Goal: Transaction & Acquisition: Obtain resource

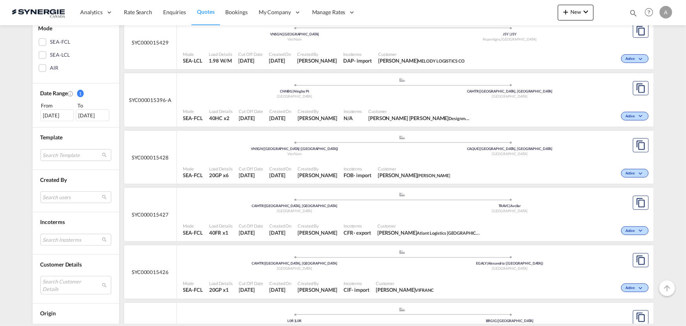
click at [44, 71] on div "AIR" at bounding box center [43, 68] width 8 height 8
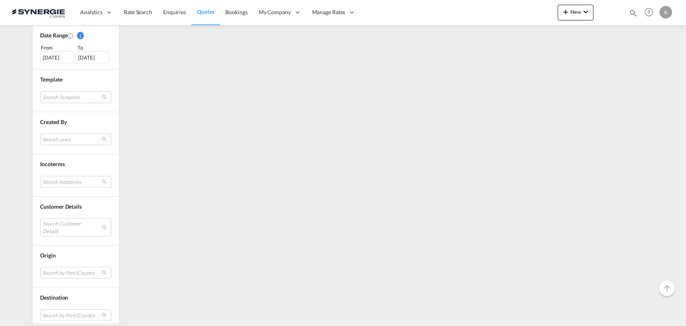
scroll to position [242, 0]
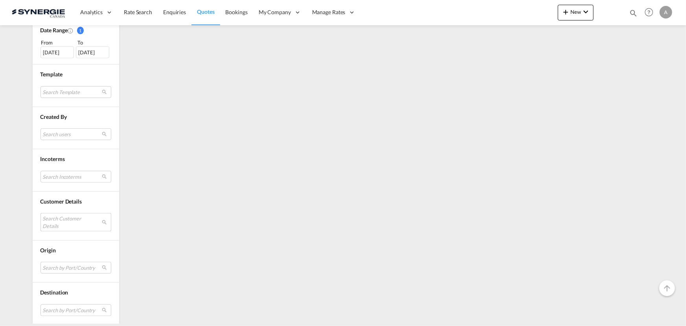
click at [63, 218] on md-select "Search Customer Details user name user catalina Cebotari ops2@atlantlogistics.n…" at bounding box center [76, 222] width 71 height 18
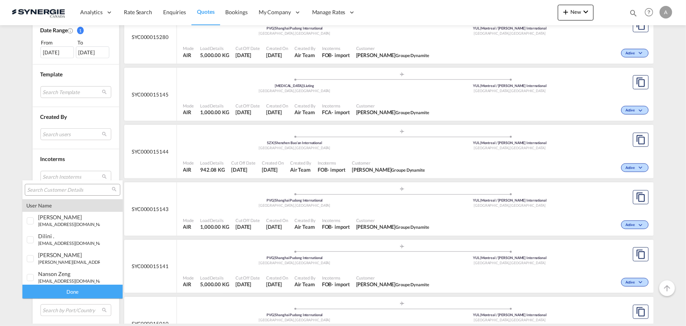
click at [60, 188] on input "search" at bounding box center [69, 189] width 85 height 7
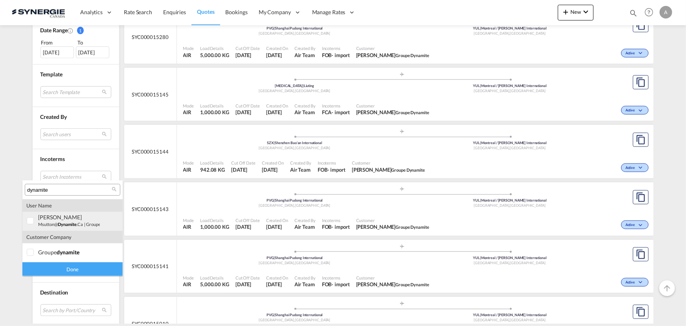
type input "dynamite"
click at [66, 224] on span "dynamite" at bounding box center [67, 223] width 19 height 5
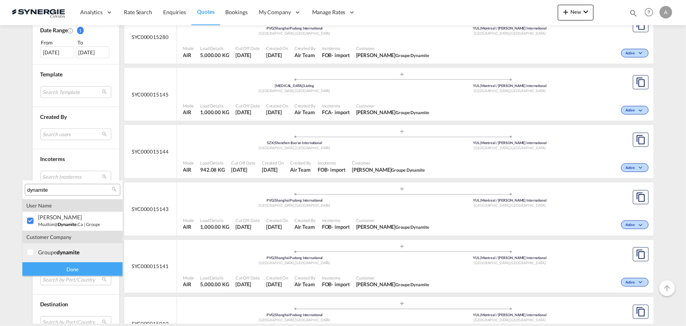
click at [55, 254] on div "groupe dynamite" at bounding box center [69, 252] width 62 height 7
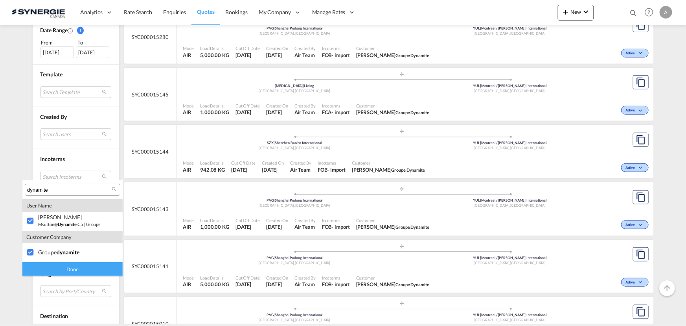
click at [72, 270] on div "Done" at bounding box center [72, 269] width 100 height 14
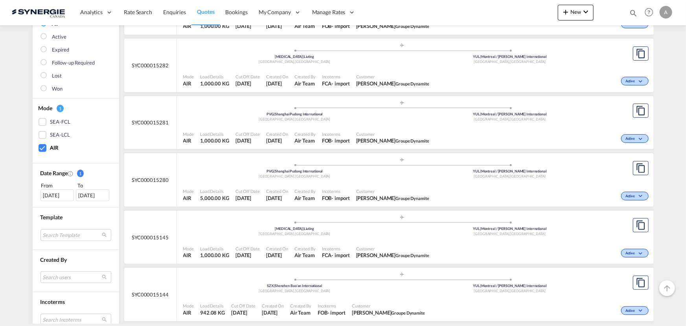
scroll to position [107, 0]
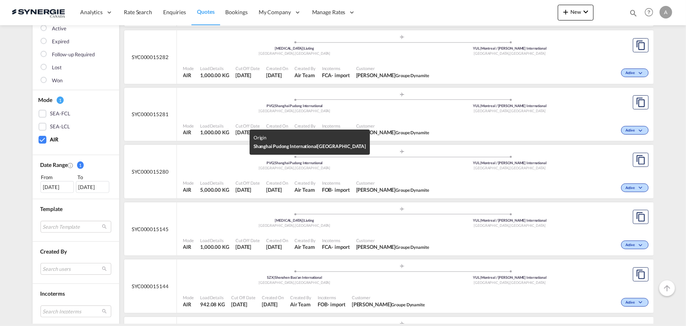
click at [356, 164] on div "PVG | Shanghai Pudong International" at bounding box center [295, 162] width 216 height 5
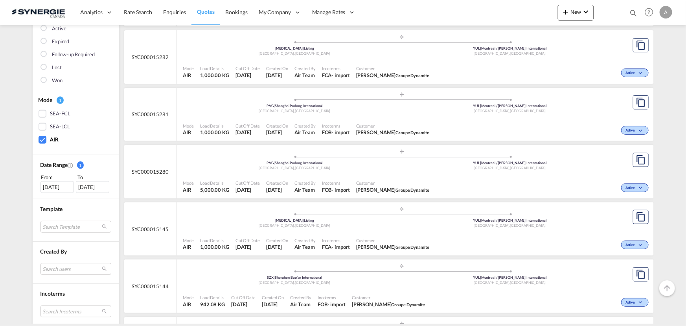
click at [357, 112] on div "Shanghai , China" at bounding box center [295, 111] width 216 height 5
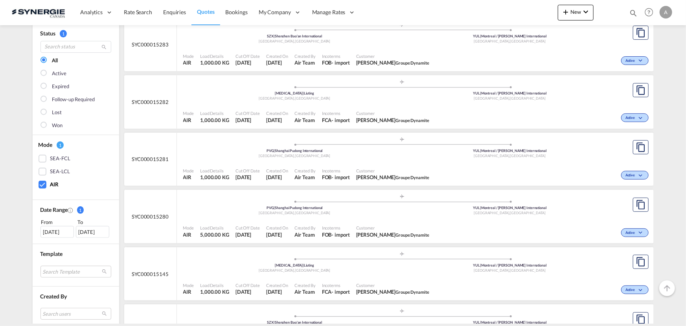
scroll to position [35, 0]
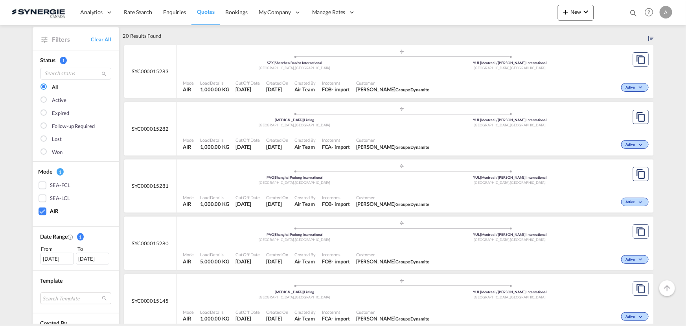
click at [326, 71] on div ".a{fill:#aaa8ad;} .a{fill:#aaa8ad;} SZX | Shenzhen Bao'an International Shenzhe…" at bounding box center [402, 61] width 439 height 24
click at [342, 132] on div "Mode AIR Load Details 1,000.00 KG Cut Off Date 11 Oct 2025 Created On 7 Oct 202…" at bounding box center [415, 144] width 477 height 24
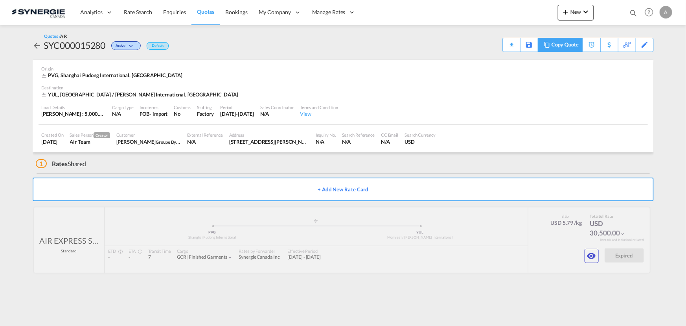
click at [564, 45] on div "Copy Quote" at bounding box center [565, 44] width 27 height 13
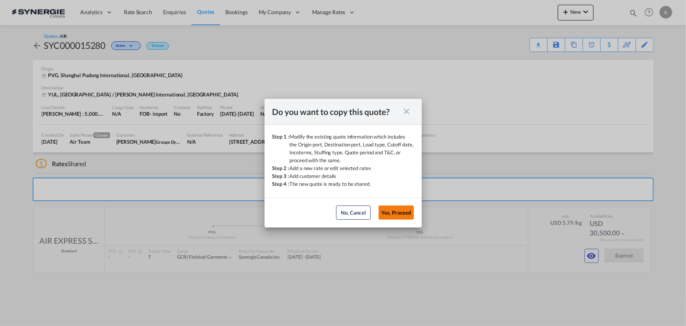
click at [401, 212] on button "Yes, Proceed" at bounding box center [396, 212] width 35 height 14
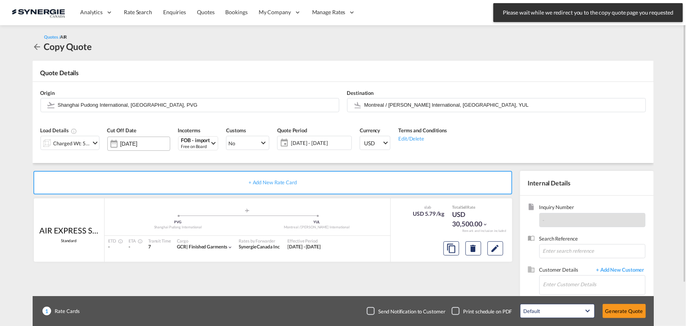
click at [145, 146] on input "[DATE]" at bounding box center [145, 143] width 50 height 6
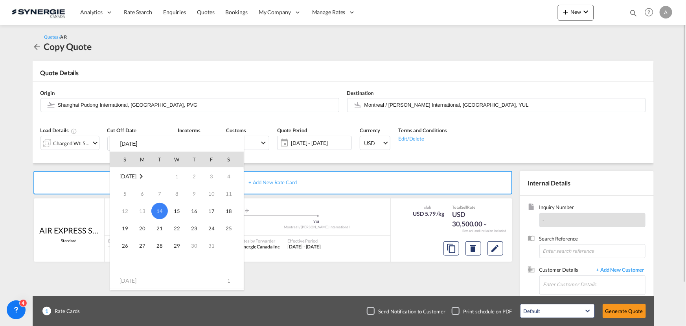
drag, startPoint x: 232, startPoint y: 210, endPoint x: 312, endPoint y: 173, distance: 87.8
click at [232, 210] on span "18" at bounding box center [229, 211] width 16 height 16
type input "[DATE]"
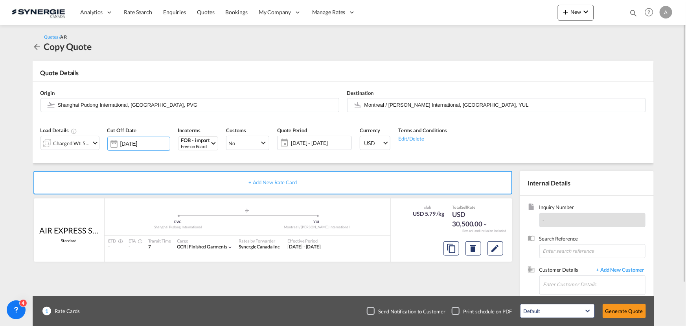
click at [328, 141] on span "[DATE] - [DATE]" at bounding box center [320, 142] width 59 height 7
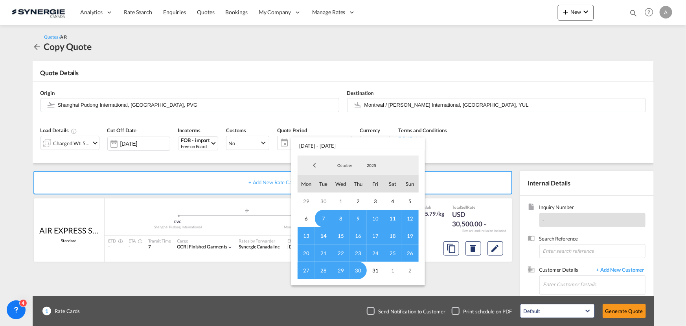
click at [325, 234] on span "14" at bounding box center [323, 235] width 17 height 17
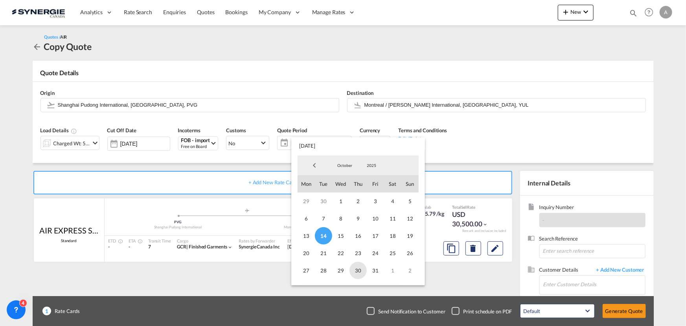
click at [359, 273] on span "30" at bounding box center [358, 270] width 17 height 17
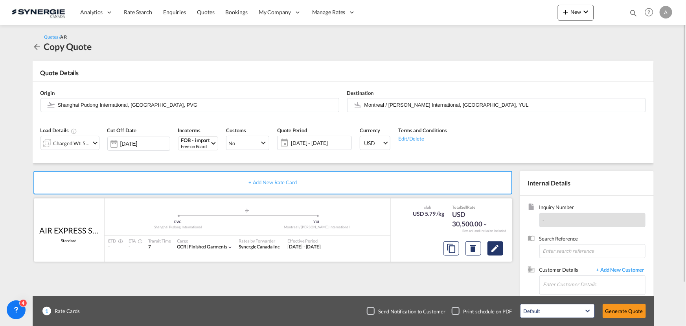
click at [499, 247] on md-icon "Edit" at bounding box center [495, 247] width 9 height 9
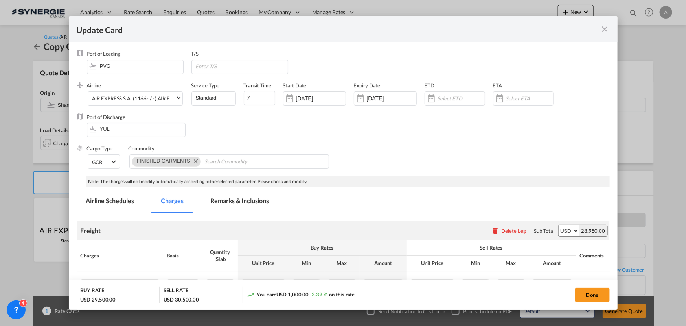
select select "chargeable_weight"
click at [391, 96] on input "[DATE]" at bounding box center [392, 98] width 50 height 6
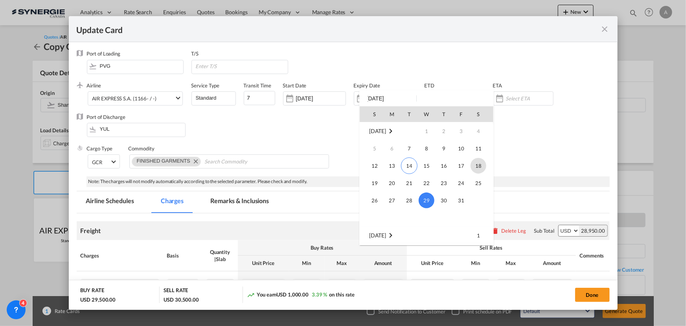
click at [485, 164] on span "18" at bounding box center [479, 166] width 16 height 16
type input "[DATE]"
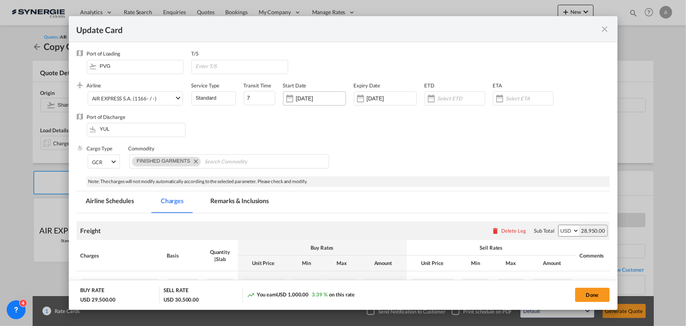
click at [311, 98] on input "[DATE]" at bounding box center [321, 98] width 50 height 6
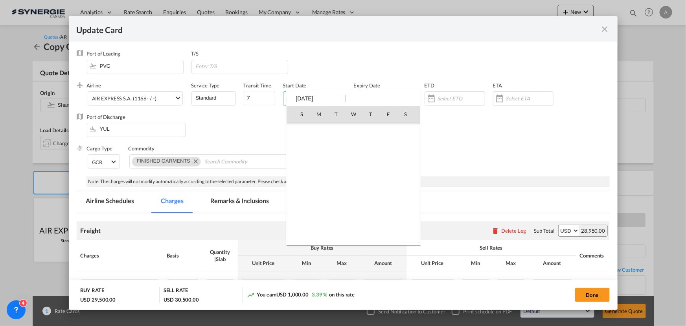
scroll to position [182316, 0]
click at [339, 164] on span "14" at bounding box center [336, 165] width 17 height 17
type input "[DATE]"
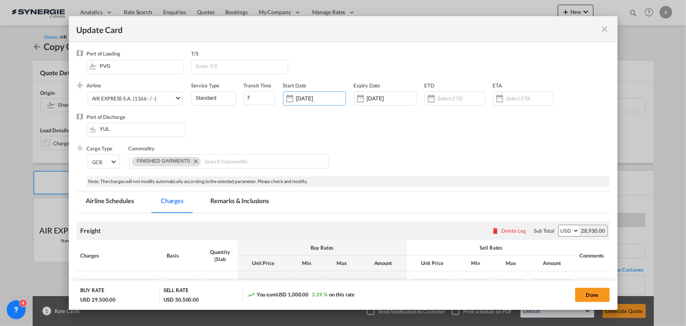
click at [385, 159] on div "Cargo Type GCR FAK GCR GDSM General Cargo Hazardous Cargo Ambient Foodstuff Chi…" at bounding box center [348, 160] width 523 height 31
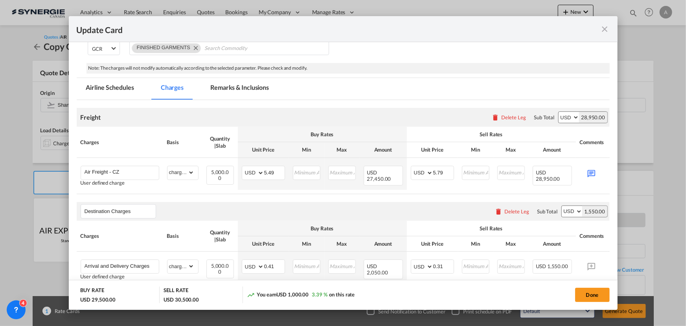
scroll to position [143, 0]
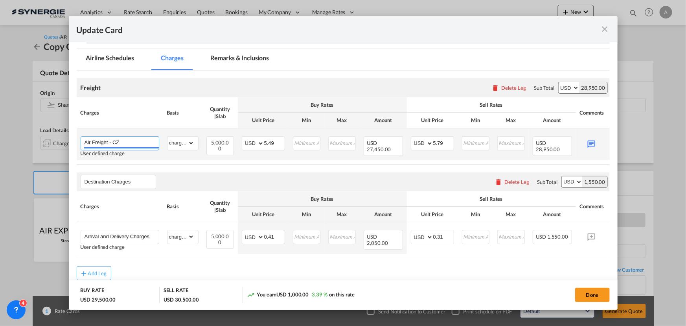
click at [130, 140] on input "Air Freight - CZ" at bounding box center [122, 142] width 74 height 12
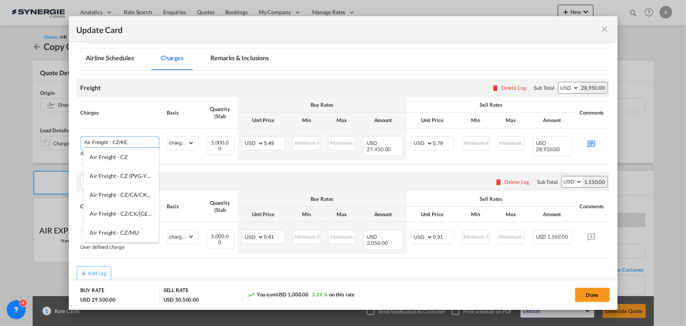
type input "Air Freight - CZ/KE"
click at [121, 118] on th "Charges" at bounding box center [120, 112] width 87 height 31
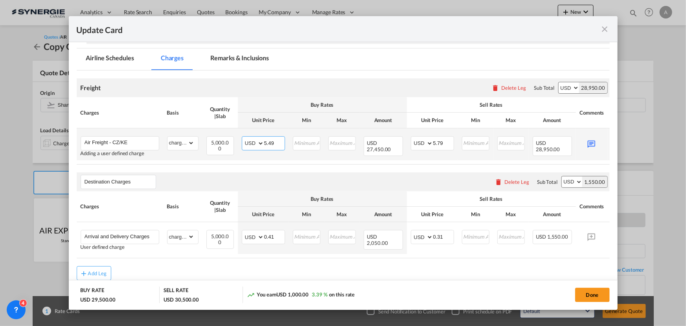
drag, startPoint x: 274, startPoint y: 142, endPoint x: 259, endPoint y: 140, distance: 15.1
click at [259, 140] on md-input-container "AED AFN ALL AMD ANG AOA ARS AUD AWG AZN BAM BBD BDT BGN BHD BIF BMD BND BOB BRL…" at bounding box center [263, 143] width 43 height 14
type input "6.26"
drag, startPoint x: 444, startPoint y: 141, endPoint x: 429, endPoint y: 139, distance: 14.7
click at [429, 139] on md-input-container "AED AFN ALL AMD ANG AOA ARS AUD AWG AZN BAM BBD BDT BGN BHD BIF BMD BND BOB BRL…" at bounding box center [432, 143] width 43 height 14
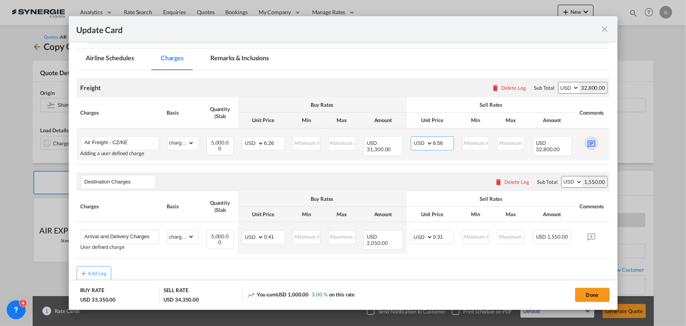
type input "6.56"
click at [595, 142] on div "Update CardPort of ..." at bounding box center [592, 143] width 24 height 14
click at [595, 142] on md-icon "Update CardPort of ..." at bounding box center [592, 143] width 14 height 14
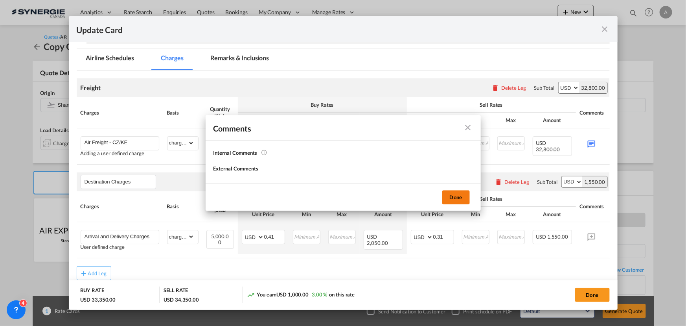
click at [450, 196] on button "Done" at bounding box center [457, 197] width 28 height 14
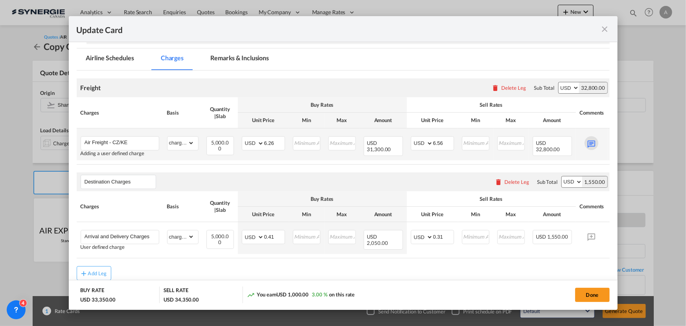
click at [593, 142] on md-icon "Update CardPort of ..." at bounding box center [592, 143] width 14 height 14
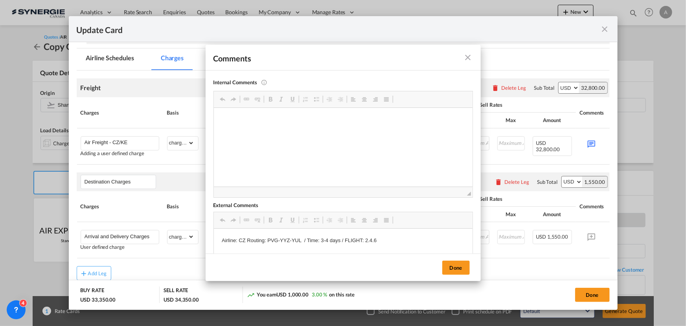
scroll to position [0, 0]
click at [280, 240] on p "Airline: CZ Routing: PVG-YYZ-YUL / Time: 3-4 days / FLIGHT: 2.4.6" at bounding box center [342, 240] width 243 height 8
click at [406, 242] on p "Airline: CZ Routing: PVG-ICN/YYZ-YUL / Time: 3-4 days / FLIGHT: 2.4.6" at bounding box center [342, 240] width 243 height 8
click at [451, 265] on button "Done" at bounding box center [457, 267] width 28 height 14
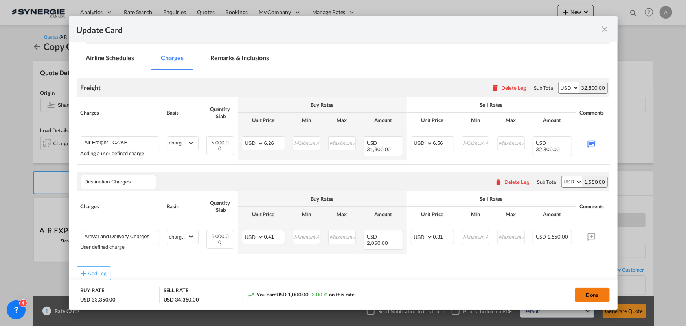
click at [590, 294] on button "Done" at bounding box center [592, 295] width 35 height 14
type input "[DATE]"
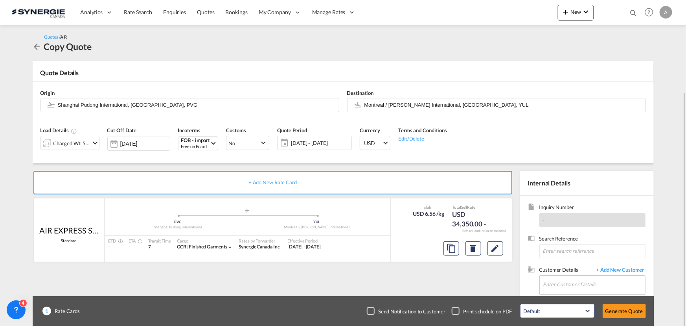
scroll to position [49, 0]
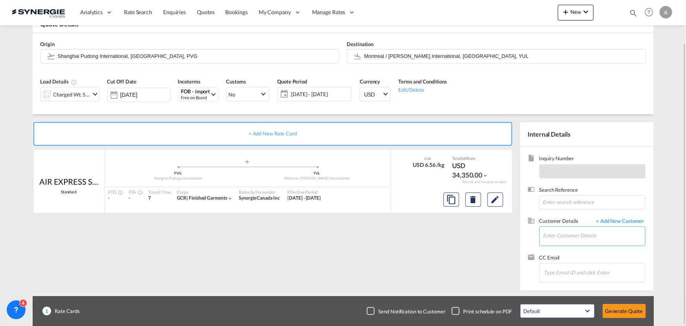
click at [571, 241] on input "Enter Customer Details" at bounding box center [595, 236] width 102 height 18
click at [568, 214] on div "[PERSON_NAME] msutton@ dynamite .ca | Groupe Dynamite" at bounding box center [594, 215] width 102 height 21
type input "Groupe Dynamite, [PERSON_NAME], [EMAIL_ADDRESS][DOMAIN_NAME]"
click at [629, 308] on button "Generate Quote" at bounding box center [624, 311] width 43 height 14
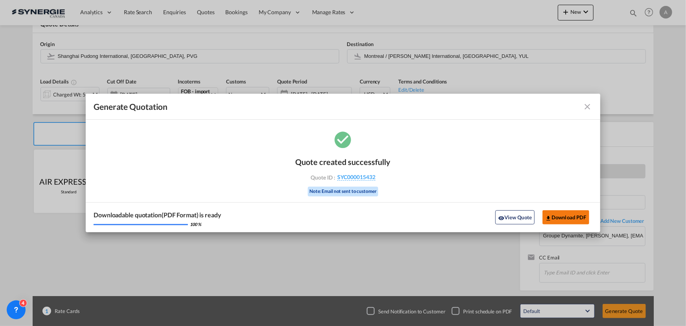
click at [560, 218] on button "Download PDF" at bounding box center [566, 217] width 47 height 14
click at [590, 105] on md-icon "icon-close fg-AAA8AD cursor m-0" at bounding box center [587, 106] width 9 height 9
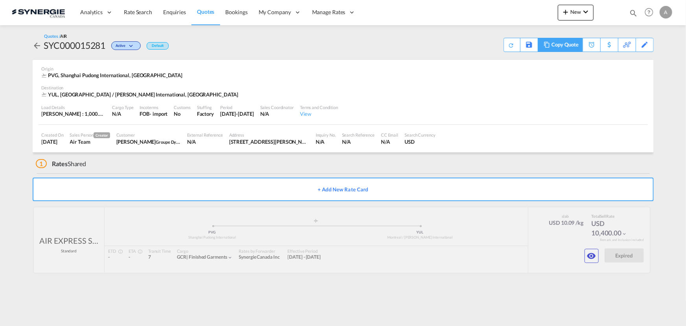
click at [550, 43] on md-icon at bounding box center [546, 45] width 9 height 6
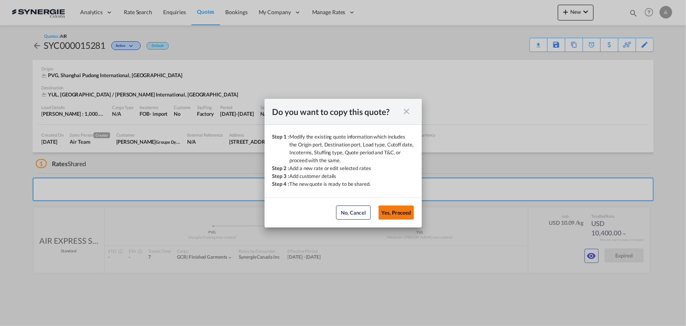
click at [402, 215] on button "Yes, Proceed" at bounding box center [396, 212] width 35 height 14
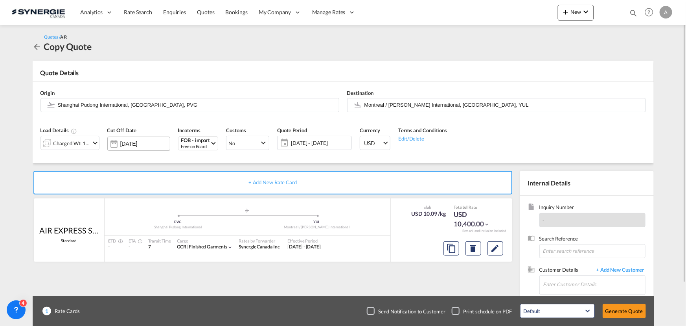
click at [151, 144] on input "[DATE]" at bounding box center [145, 143] width 50 height 6
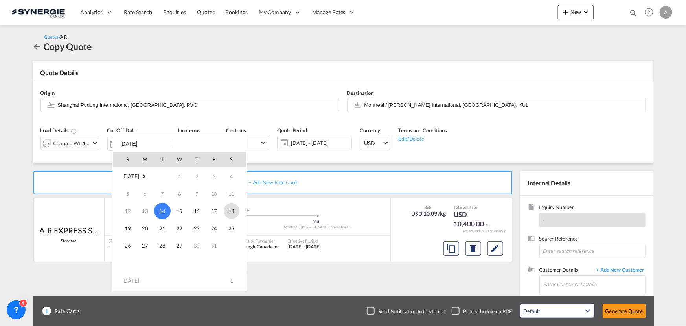
click at [232, 212] on span "18" at bounding box center [232, 211] width 16 height 16
type input "[DATE]"
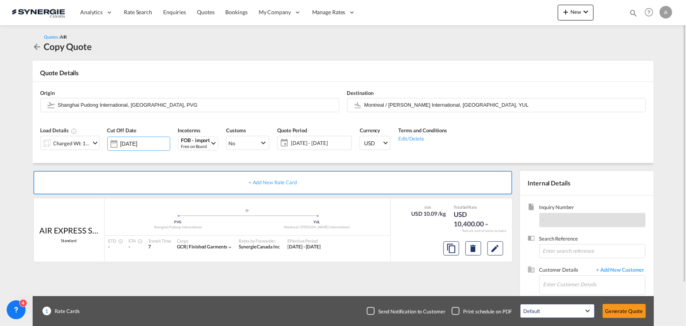
click at [315, 142] on span "[DATE] - [DATE]" at bounding box center [320, 142] width 59 height 7
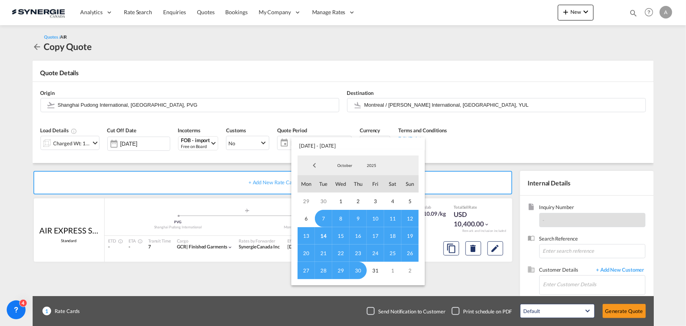
click at [323, 236] on span "14" at bounding box center [323, 235] width 17 height 17
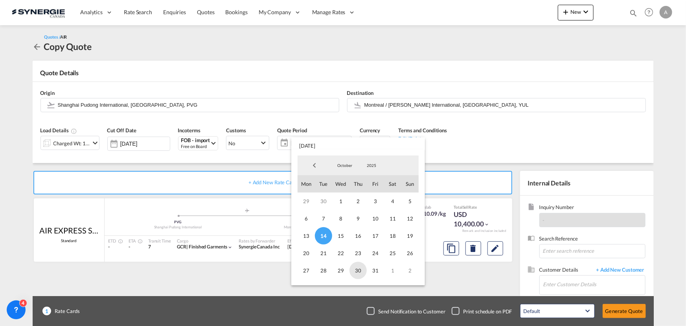
click at [360, 273] on span "30" at bounding box center [358, 270] width 17 height 17
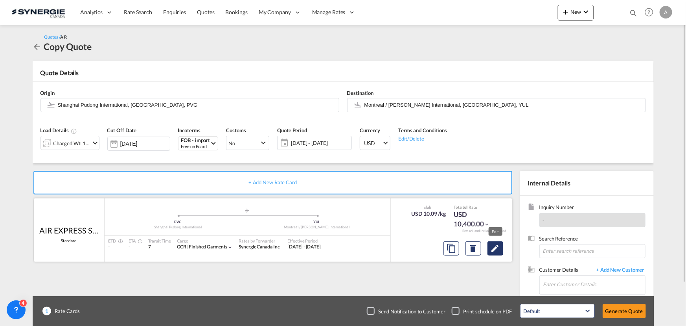
click at [500, 245] on md-icon "Edit" at bounding box center [495, 247] width 9 height 9
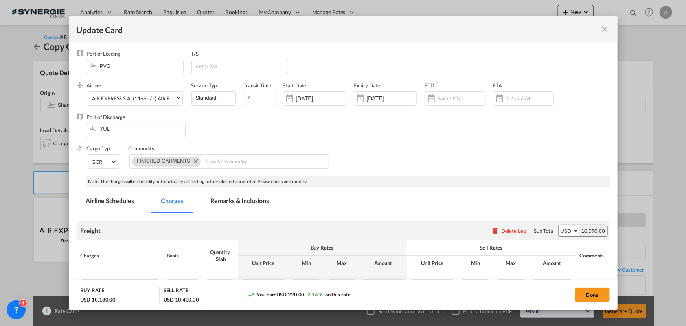
select select "chargeable_weight"
click at [314, 98] on input "[DATE]" at bounding box center [321, 98] width 50 height 6
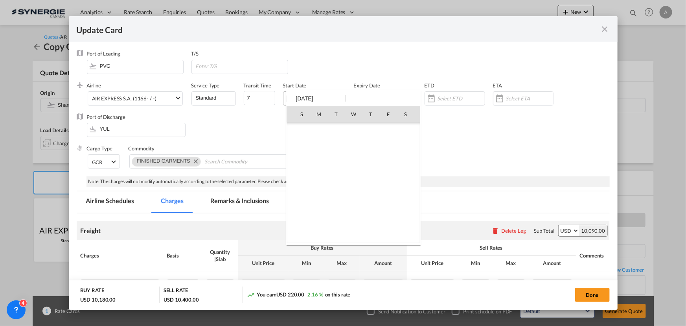
scroll to position [182316, 0]
click at [338, 170] on span "14" at bounding box center [336, 165] width 17 height 17
type input "[DATE]"
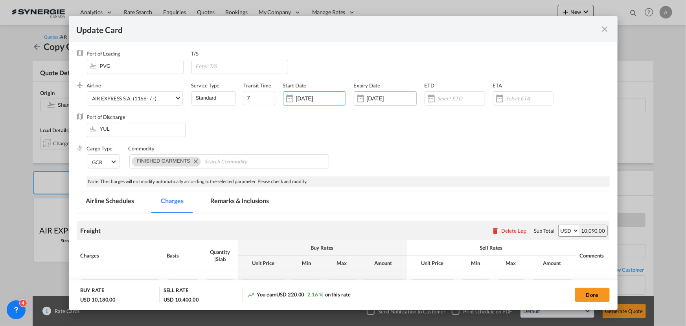
click at [392, 103] on div "[DATE]" at bounding box center [385, 98] width 63 height 14
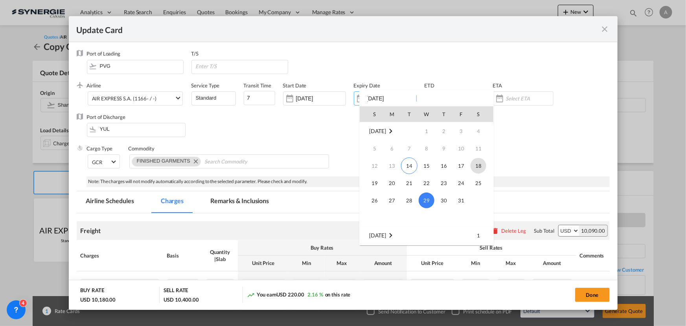
click at [479, 165] on span "18" at bounding box center [479, 166] width 16 height 16
type input "[DATE]"
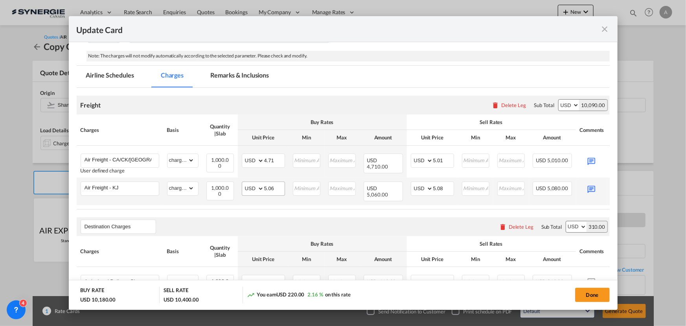
scroll to position [143, 0]
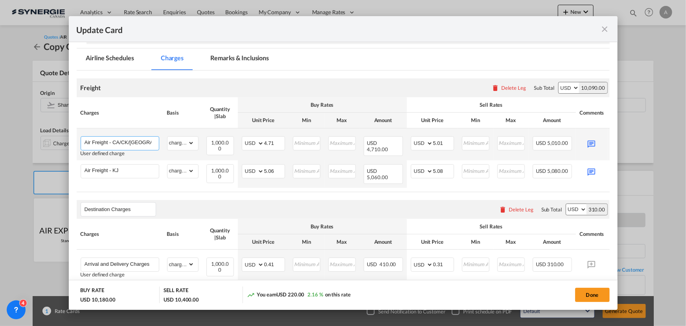
click at [137, 142] on input "Air Freight - CA/CK/CZ" at bounding box center [122, 142] width 74 height 12
drag, startPoint x: 146, startPoint y: 140, endPoint x: 114, endPoint y: 138, distance: 31.5
click at [114, 138] on input "Air Freight - CA/CK/CZ" at bounding box center [122, 142] width 74 height 12
click at [548, 188] on air-lcl-rate-modification "Freight Please enter leg name Leg Name Already Exists Delete Leg Sub Total AED …" at bounding box center [343, 188] width 533 height 237
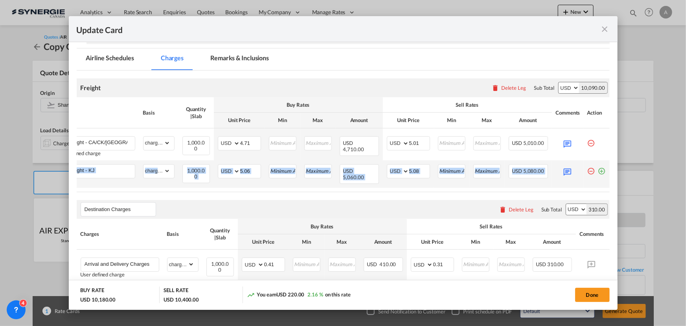
drag, startPoint x: 551, startPoint y: 133, endPoint x: 551, endPoint y: 175, distance: 41.7
click at [551, 182] on table "Charges Basis Quantity | Slab Buy Rates Sell Rates Comments Action Unit Price M…" at bounding box center [331, 144] width 557 height 94
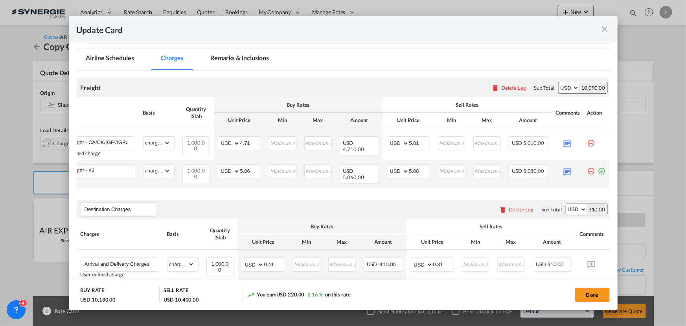
click at [598, 170] on md-icon "icon-plus-circle-outline green-400-fg" at bounding box center [602, 168] width 8 height 8
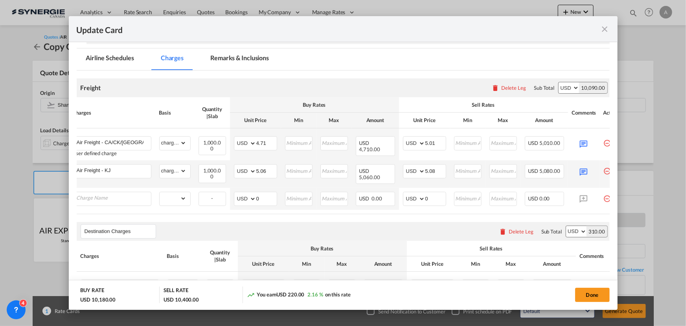
scroll to position [0, 0]
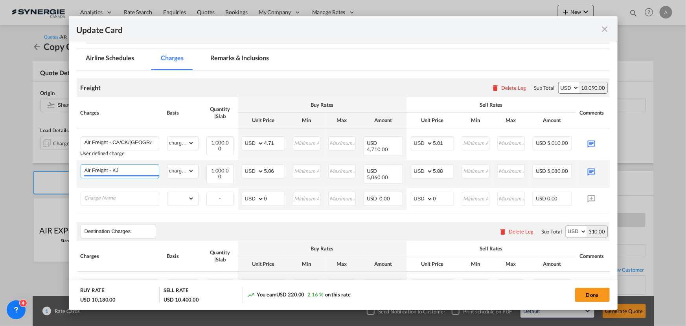
click at [147, 167] on input "Air Freight - KJ" at bounding box center [122, 170] width 74 height 12
type input "Air Freight - W8"
click at [275, 168] on input "5.06" at bounding box center [274, 170] width 20 height 12
drag, startPoint x: 275, startPoint y: 170, endPoint x: 264, endPoint y: 169, distance: 11.8
click at [264, 169] on input "5.06" at bounding box center [274, 170] width 20 height 12
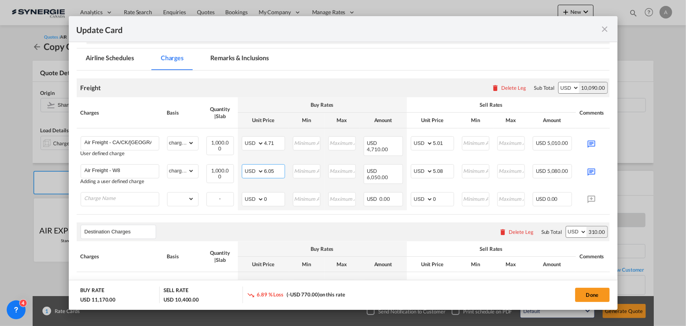
type input "6.05"
drag, startPoint x: 445, startPoint y: 142, endPoint x: 418, endPoint y: 141, distance: 27.2
click at [418, 141] on md-input-container "AED AFN ALL AMD ANG AOA ARS AUD AWG AZN BAM BBD BDT BGN BHD BIF BMD BND BOB BRL…" at bounding box center [432, 143] width 43 height 14
type input "6.35"
drag, startPoint x: 444, startPoint y: 170, endPoint x: 415, endPoint y: 167, distance: 30.1
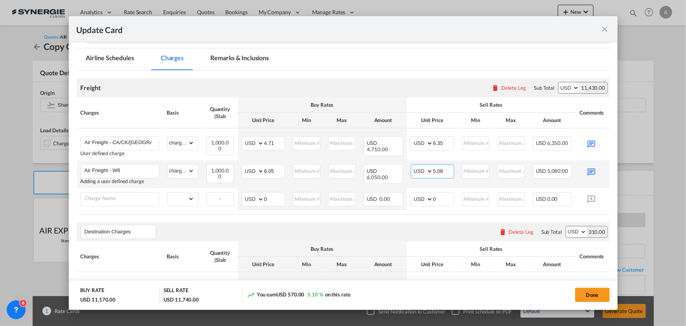
click at [415, 167] on md-input-container "AED AFN ALL AMD ANG AOA ARS AUD AWG AZN BAM BBD BDT BGN BHD BIF BMD BND BOB BRL…" at bounding box center [432, 171] width 43 height 14
type input "6.35"
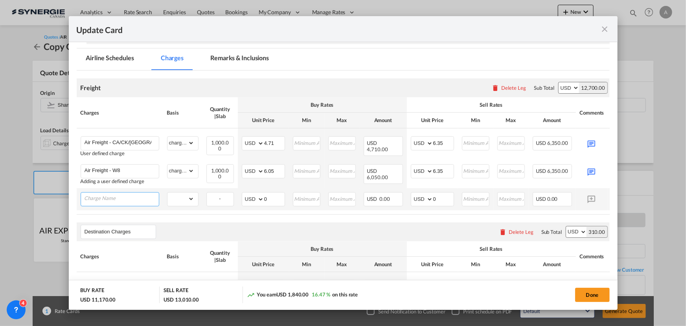
click at [147, 198] on input "Charge Name" at bounding box center [122, 198] width 74 height 12
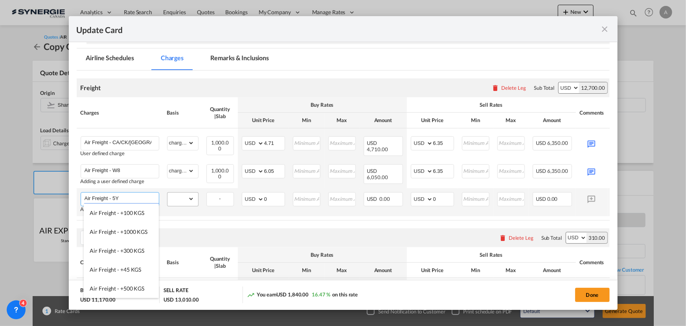
type input "Air Freight - 5Y"
click at [181, 199] on select "gross_weight volumetric_weight per_shipment per_bl per_km % on air freight per_…" at bounding box center [181, 198] width 27 height 13
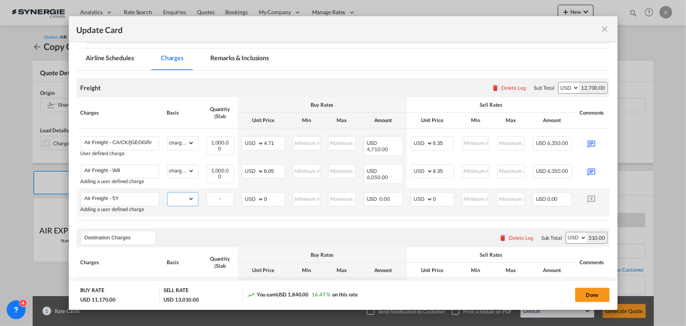
select select "chargeable_weight"
click at [168, 192] on select "gross_weight volumetric_weight per_shipment per_bl per_km % on air freight per_…" at bounding box center [181, 198] width 27 height 13
drag, startPoint x: 274, startPoint y: 195, endPoint x: 244, endPoint y: 193, distance: 30.0
click at [244, 193] on md-input-container "AED AFN ALL AMD ANG AOA ARS AUD AWG AZN BAM BBD BDT BGN BHD BIF BMD BND BOB BRL…" at bounding box center [263, 199] width 43 height 14
type input "5.63"
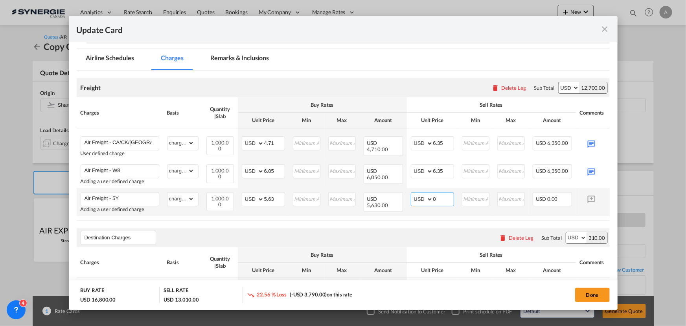
drag, startPoint x: 441, startPoint y: 197, endPoint x: 428, endPoint y: 197, distance: 13.0
click at [428, 197] on md-input-container "AED AFN ALL AMD ANG AOA ARS AUD AWG AZN BAM BBD BDT BGN BHD BIF BMD BND BOB BRL…" at bounding box center [432, 199] width 43 height 14
click at [441, 194] on input "0" at bounding box center [443, 198] width 20 height 12
drag, startPoint x: 425, startPoint y: 197, endPoint x: 411, endPoint y: 196, distance: 13.8
click at [411, 196] on md-input-container "AED AFN ALL AMD ANG AOA ARS AUD AWG AZN BAM BBD BDT BGN BHD BIF BMD BND BOB BRL…" at bounding box center [432, 199] width 43 height 14
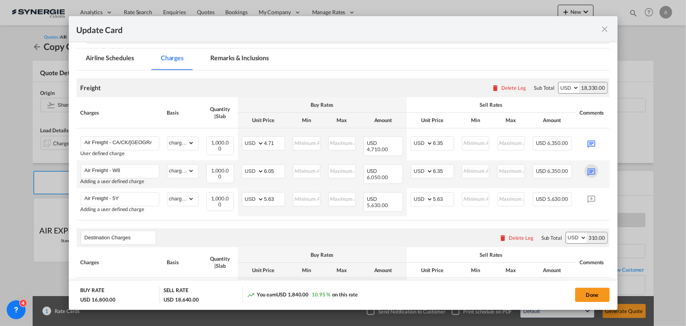
click at [590, 170] on md-icon "Update CardPort of ..." at bounding box center [592, 171] width 14 height 14
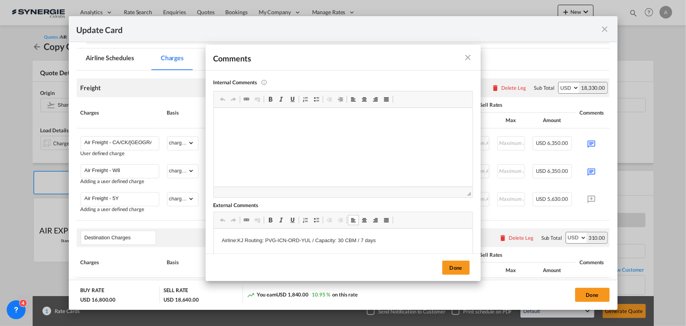
drag, startPoint x: 390, startPoint y: 242, endPoint x: 228, endPoint y: 239, distance: 162.5
drag, startPoint x: 217, startPoint y: 240, endPoint x: 414, endPoint y: 245, distance: 196.8
click at [414, 245] on html "Airline:KJ Routing: PVG-ICN-ORD-YUL / Capacity: 30 CBM / 7 days" at bounding box center [343, 241] width 259 height 24
copy p "Airline:KJ Routing: PVG-ICN-ORD-YUL / Capacity: 30 CBM / 7 days"
click at [459, 267] on button "Done" at bounding box center [457, 267] width 28 height 14
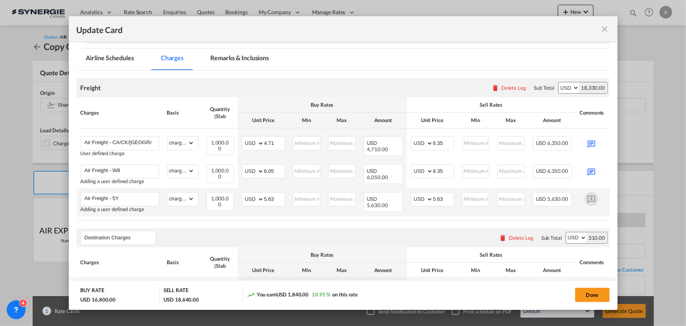
click at [588, 197] on md-icon "Update CardPort of ..." at bounding box center [592, 199] width 14 height 14
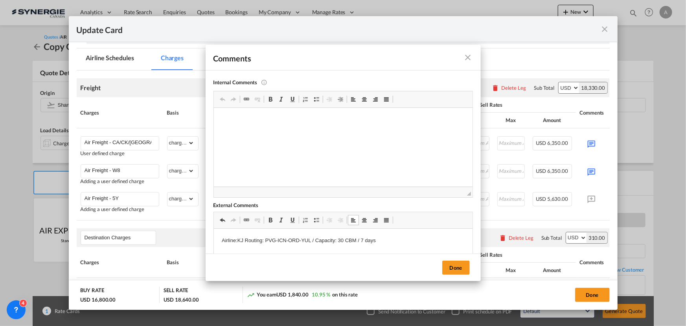
click at [456, 267] on button "Done" at bounding box center [457, 267] width 28 height 14
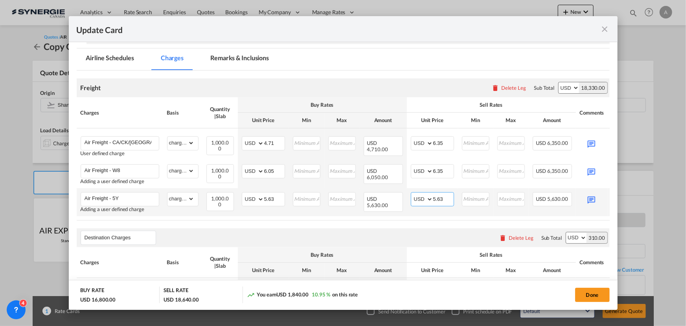
click at [444, 197] on input "5.63" at bounding box center [443, 198] width 20 height 12
drag, startPoint x: 444, startPoint y: 197, endPoint x: 438, endPoint y: 197, distance: 5.9
click at [438, 197] on input "5.63" at bounding box center [443, 198] width 20 height 12
click at [437, 196] on input "5.63" at bounding box center [443, 198] width 20 height 12
drag, startPoint x: 444, startPoint y: 199, endPoint x: 437, endPoint y: 199, distance: 6.7
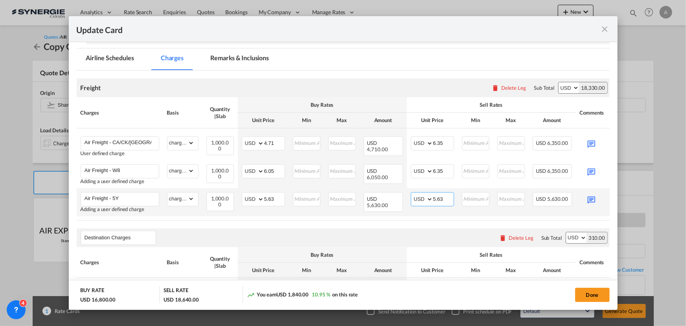
click at [437, 199] on input "5.63" at bounding box center [443, 198] width 20 height 12
type input "5.93"
drag, startPoint x: 273, startPoint y: 142, endPoint x: 256, endPoint y: 141, distance: 17.8
click at [256, 141] on md-input-container "AED AFN ALL AMD ANG AOA ARS AUD AWG AZN BAM BBD BDT BGN BHD BIF BMD BND [PERSON…" at bounding box center [263, 143] width 43 height 14
type input "6.75"
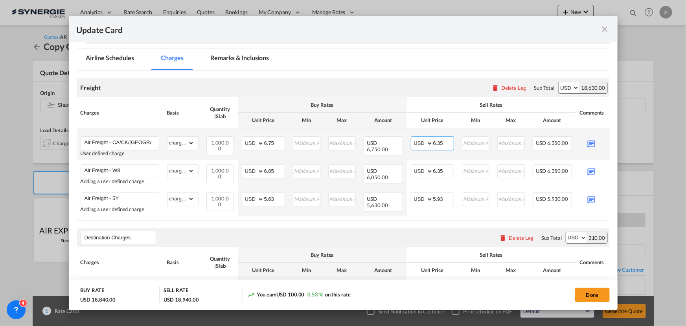
drag, startPoint x: 445, startPoint y: 143, endPoint x: 423, endPoint y: 142, distance: 21.7
click at [423, 142] on md-input-container "AED AFN ALL AMD ANG AOA ARS AUD AWG AZN BAM BBD BDT BGN BHD BIF BMD BND BOB BRL…" at bounding box center [432, 143] width 43 height 14
type input "7.05"
click at [591, 142] on md-icon "Update CardPort of ..." at bounding box center [592, 143] width 14 height 14
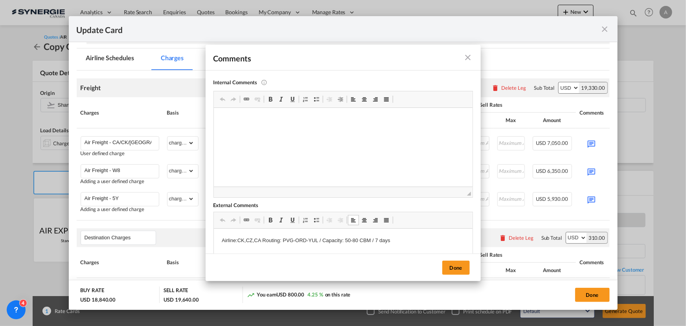
click at [260, 240] on p "Airline:CK,CZ,CA Routing: PVG-ORD-YUL / Capacity: 50-80 CBM / 7 days" at bounding box center [342, 240] width 243 height 8
click at [301, 240] on p "Airline:CK,CZ,CA,Y8 Routing: PVG-ORD-YUL / Capacity: 50-80 CBM / 7 days" at bounding box center [342, 244] width 243 height 17
drag, startPoint x: 378, startPoint y: 240, endPoint x: 365, endPoint y: 240, distance: 12.2
click at [365, 240] on p "Airline:CK,CZ,CA,Y8 Routing: PVG/NKG-ORD-YUL / Capacity: 50-80 CBM / 7 days" at bounding box center [342, 244] width 243 height 17
click at [461, 266] on button "Done" at bounding box center [457, 267] width 28 height 14
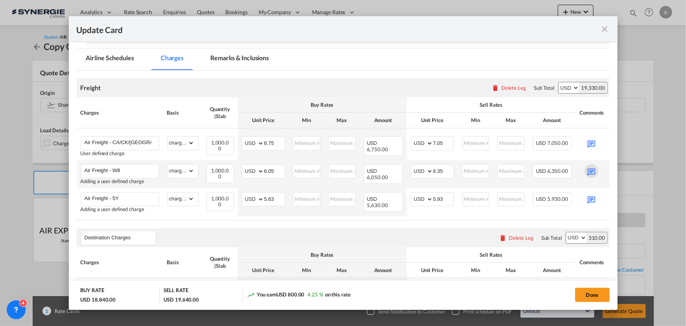
click at [592, 172] on md-icon "Update CardPort of ..." at bounding box center [592, 171] width 14 height 14
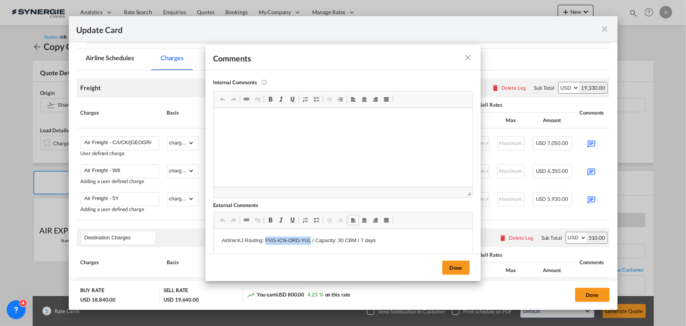
drag, startPoint x: 265, startPoint y: 240, endPoint x: 310, endPoint y: 238, distance: 45.3
click at [310, 238] on p "Airline:KJ Routing: PVG-ICN-ORD-YUL / Capacity: 30 CBM / 7 days" at bounding box center [342, 240] width 243 height 8
click at [237, 241] on p "Airline:KJ Routing: PVG/HGH-YVR-YUL / Capacity: 30 CBM / 7 days" at bounding box center [342, 240] width 243 height 8
click at [345, 240] on p "Airline:W8 Routing: PVG/HGH-YVR-YUL / Capacity: 30 CBM / 7 days" at bounding box center [342, 240] width 243 height 8
click at [465, 269] on button "Done" at bounding box center [457, 267] width 28 height 14
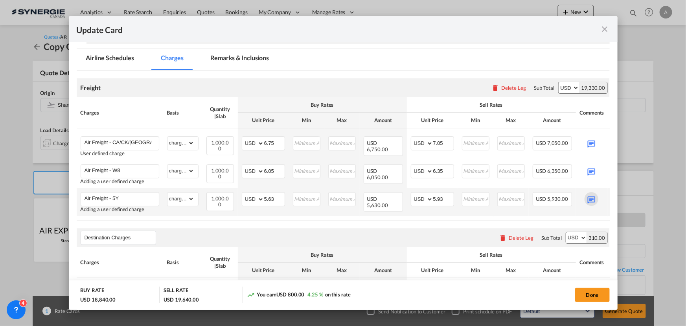
click at [592, 199] on md-icon "Update CardPort of ..." at bounding box center [592, 199] width 14 height 14
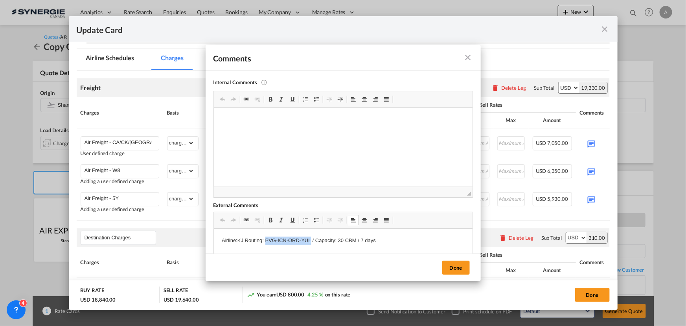
drag, startPoint x: 310, startPoint y: 240, endPoint x: 266, endPoint y: 237, distance: 44.5
click at [266, 237] on p "Airline:KJ Routing: PVG-ICN-ORD-YUL / Capacity: 30 CBM / 7 days" at bounding box center [342, 240] width 243 height 8
drag, startPoint x: 243, startPoint y: 240, endPoint x: 238, endPoint y: 241, distance: 5.6
click at [238, 241] on p "Airline:KJ Routing: PVG/XMN-YYZ-YUL / Capacity: 30 CBM / 7 days" at bounding box center [342, 240] width 243 height 8
click at [343, 239] on p "Airline:5Y Routing: PVG/XMN-YYZ-YUL / Capacity: 30 CBM / 7 days" at bounding box center [342, 240] width 243 height 8
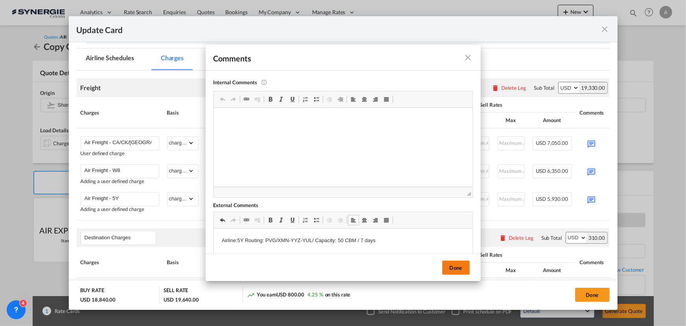
click at [456, 267] on button "Done" at bounding box center [457, 267] width 28 height 14
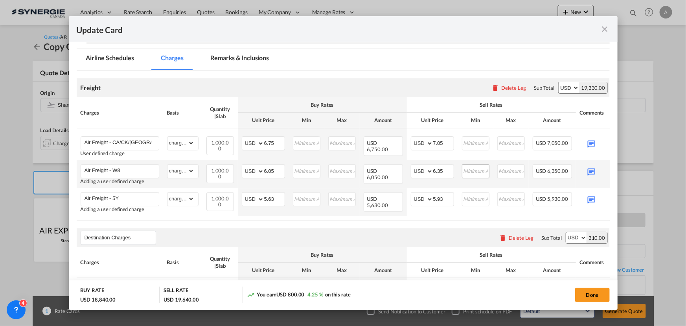
scroll to position [230, 0]
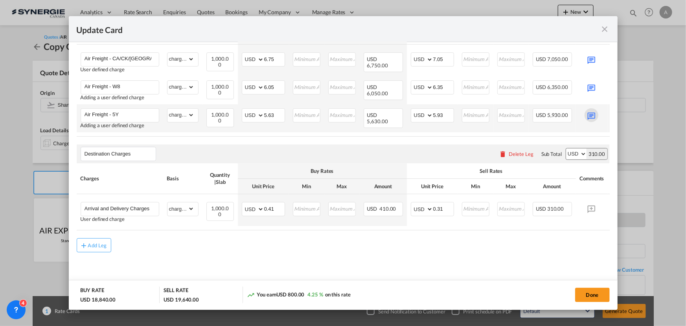
click at [589, 113] on md-icon "Update CardPort of ..." at bounding box center [592, 115] width 14 height 14
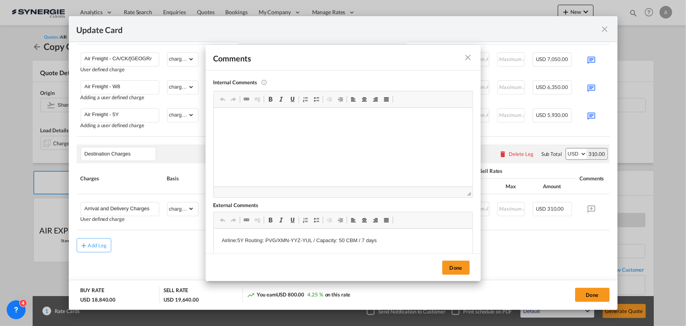
scroll to position [0, 0]
click at [389, 241] on p "Airline:5Y Routing: PVG/XMN-YYZ-YUL / Capacity: 50 CBM / 7 days" at bounding box center [342, 240] width 243 height 8
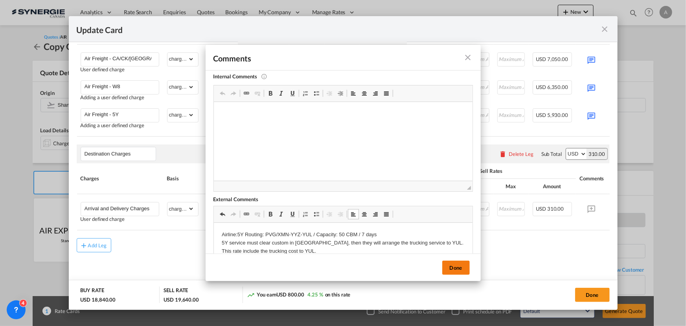
click at [454, 265] on button "Done" at bounding box center [457, 267] width 28 height 14
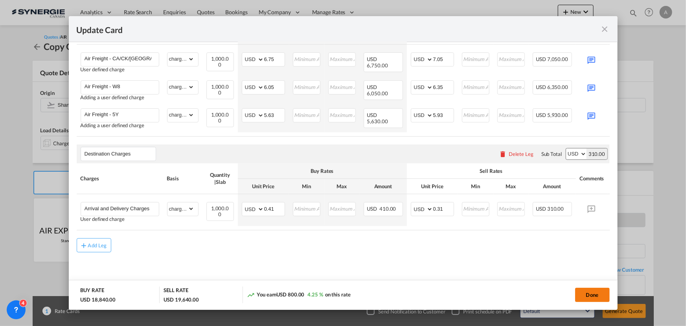
click at [594, 296] on button "Done" at bounding box center [592, 295] width 35 height 14
type input "[DATE]"
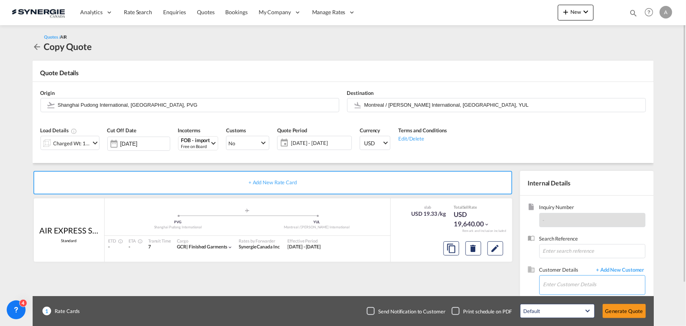
click at [598, 284] on input "Enter Customer Details" at bounding box center [595, 284] width 102 height 18
click at [575, 265] on div "[PERSON_NAME] msutton@ dynamite .ca | Groupe Dynamite" at bounding box center [594, 264] width 102 height 21
type input "Groupe Dynamite, [PERSON_NAME], [EMAIL_ADDRESS][DOMAIN_NAME]"
click at [624, 310] on button "Generate Quote" at bounding box center [624, 311] width 43 height 14
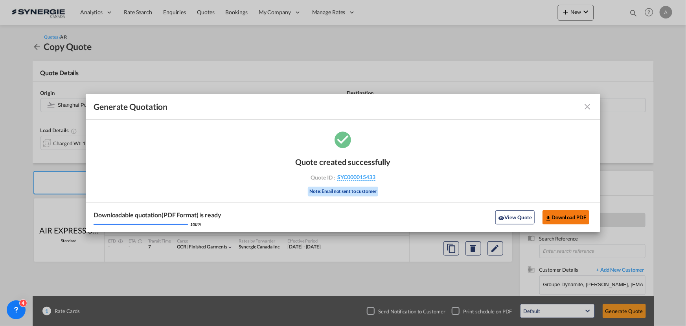
click at [558, 219] on button "Download PDF" at bounding box center [566, 217] width 47 height 14
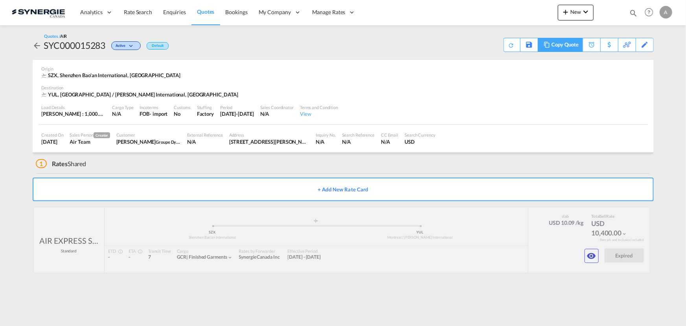
click at [555, 44] on div "Copy Quote" at bounding box center [565, 44] width 27 height 13
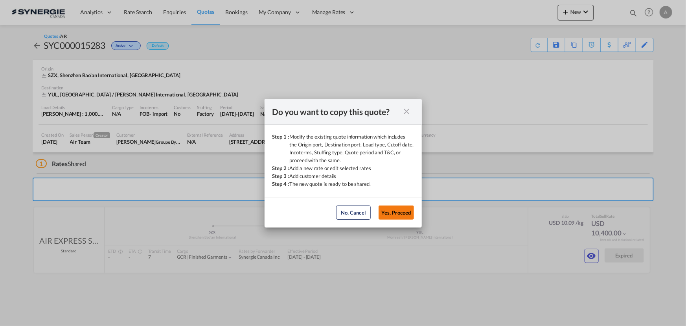
click at [401, 211] on button "Yes, Proceed" at bounding box center [396, 212] width 35 height 14
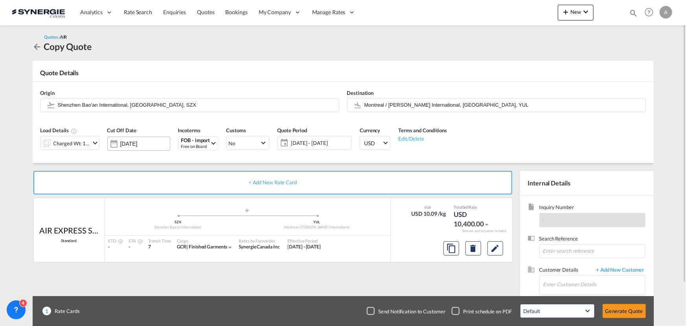
click at [138, 145] on input "[DATE]" at bounding box center [145, 143] width 50 height 6
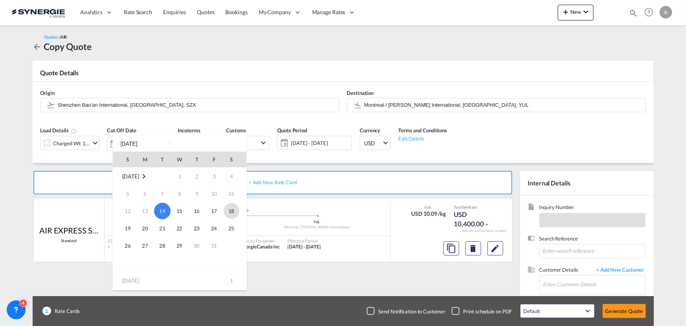
click at [238, 209] on span "18" at bounding box center [232, 211] width 16 height 16
type input "[DATE]"
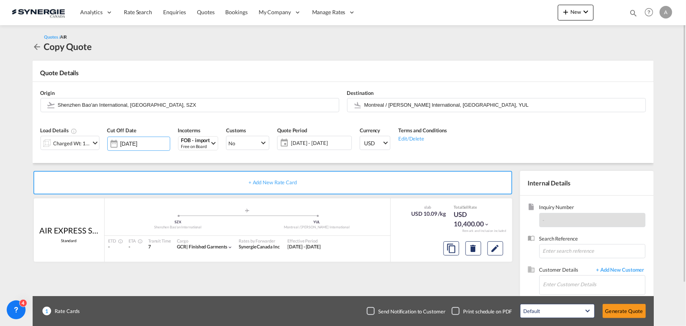
click at [303, 145] on span "[DATE] - [DATE]" at bounding box center [320, 142] width 59 height 7
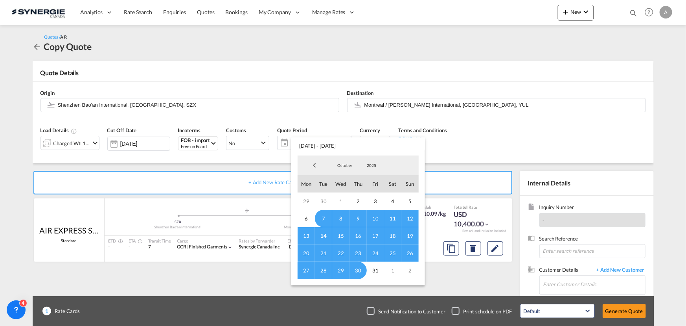
click at [322, 235] on span "14" at bounding box center [323, 235] width 17 height 17
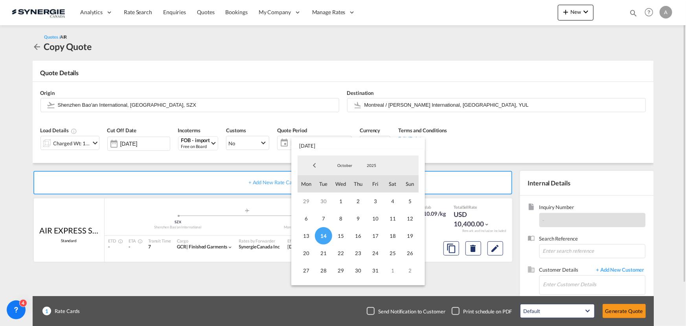
click at [362, 270] on span "30" at bounding box center [358, 270] width 17 height 17
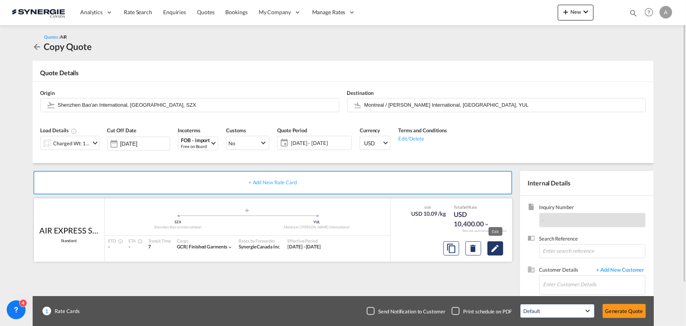
click at [494, 248] on md-icon "Edit" at bounding box center [495, 247] width 9 height 9
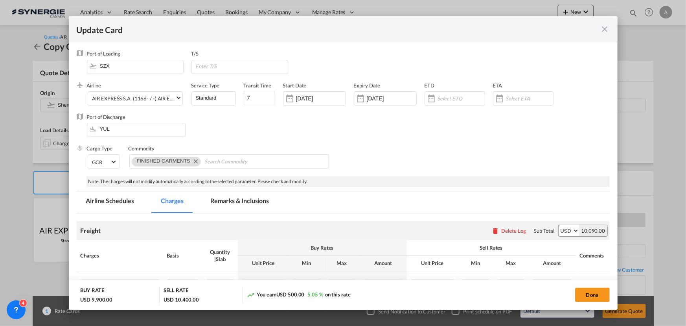
select select "chargeable_weight"
click at [319, 98] on input "[DATE]" at bounding box center [321, 98] width 50 height 6
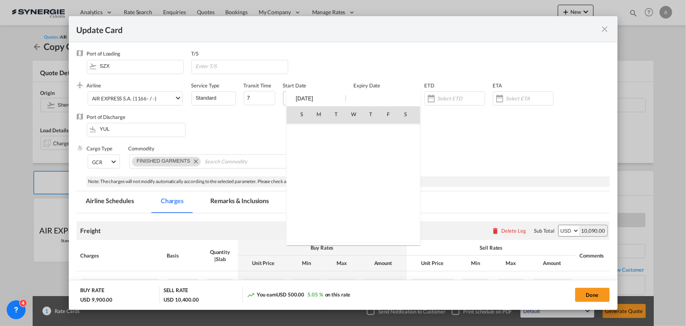
scroll to position [182316, 0]
click at [336, 162] on span "14" at bounding box center [336, 165] width 17 height 17
type input "[DATE]"
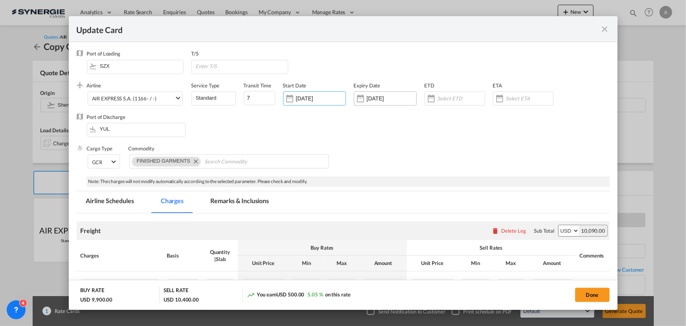
click at [375, 98] on input "[DATE]" at bounding box center [392, 98] width 50 height 6
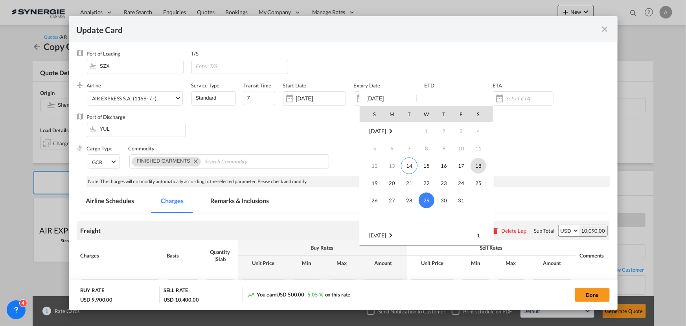
click at [478, 167] on span "18" at bounding box center [479, 166] width 16 height 16
type input "[DATE]"
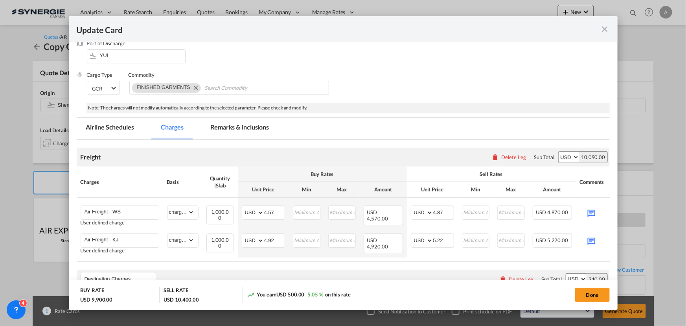
scroll to position [107, 0]
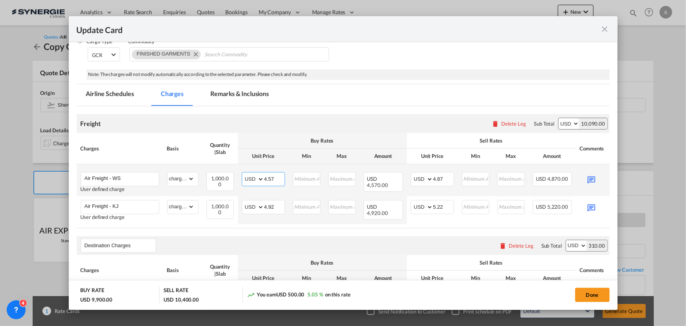
drag, startPoint x: 277, startPoint y: 177, endPoint x: 243, endPoint y: 173, distance: 33.7
click at [243, 173] on md-input-container "AED AFN ALL AMD ANG AOA ARS AUD AWG AZN BAM BBD BDT BGN BHD BIF BMD BND [PERSON…" at bounding box center [263, 179] width 43 height 14
type input "4.70"
drag, startPoint x: 446, startPoint y: 177, endPoint x: 422, endPoint y: 178, distance: 24.0
click at [422, 178] on md-input-container "AED AFN ALL AMD ANG AOA ARS AUD AWG AZN BAM BBD BDT BGN BHD BIF BMD BND BOB BRL…" at bounding box center [432, 179] width 43 height 14
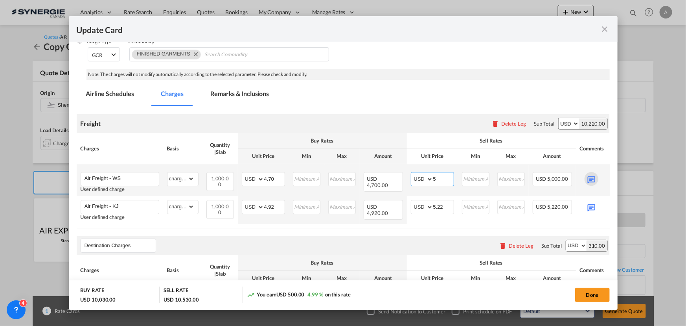
type input "5"
click at [594, 179] on md-icon "Update CardPort of ..." at bounding box center [592, 179] width 14 height 14
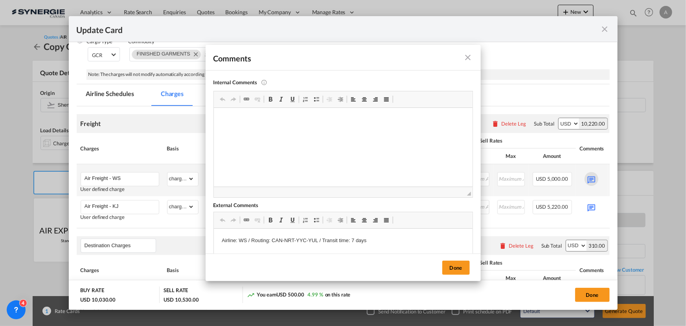
scroll to position [0, 0]
click at [456, 267] on button "Done" at bounding box center [457, 267] width 28 height 14
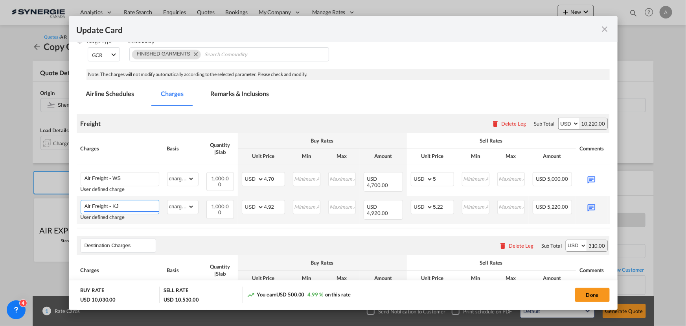
click at [134, 204] on input "Air Freight - KJ" at bounding box center [122, 206] width 74 height 12
type input "Air Freight - DL"
click at [275, 207] on input "4.92" at bounding box center [274, 206] width 20 height 12
drag, startPoint x: 276, startPoint y: 205, endPoint x: 248, endPoint y: 204, distance: 28.0
click at [248, 205] on md-input-container "AED AFN ALL AMD ANG AOA ARS AUD AWG AZN BAM BBD BDT BGN BHD BIF BMD BND BOB BRL…" at bounding box center [263, 207] width 43 height 14
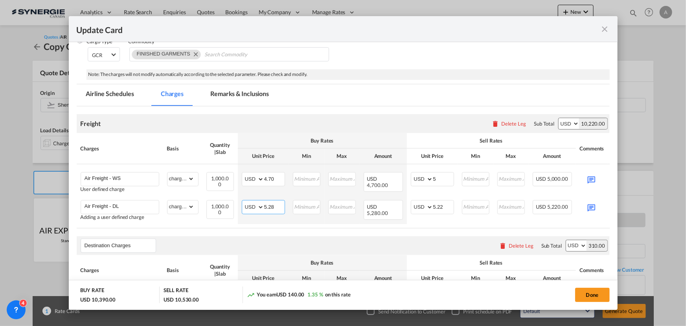
type input "5.28"
drag, startPoint x: 446, startPoint y: 205, endPoint x: 437, endPoint y: 205, distance: 9.0
click at [437, 205] on input "5.22" at bounding box center [443, 206] width 20 height 12
type input "5.58"
click at [589, 203] on md-icon "Update CardPort of ..." at bounding box center [592, 207] width 14 height 14
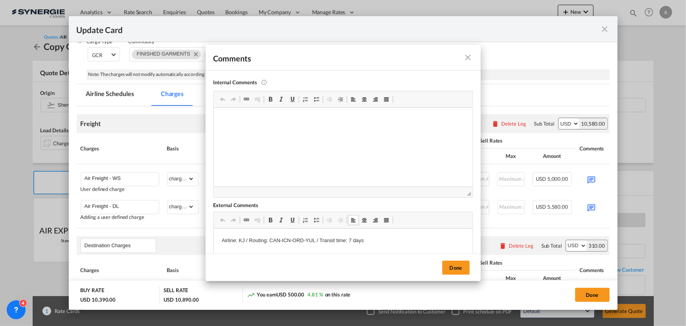
click at [279, 239] on p "Airline: KJ / Routing: CAN-ICN-ORD-YUL / Transit time: 7 days" at bounding box center [342, 240] width 243 height 8
drag, startPoint x: 243, startPoint y: 241, endPoint x: 239, endPoint y: 241, distance: 4.3
click at [239, 241] on p "Airline: KJ / Routing: CAN/PVG-DTW-YUL / Transit time: 7 days" at bounding box center [342, 240] width 243 height 8
click at [452, 268] on button "Done" at bounding box center [457, 267] width 28 height 14
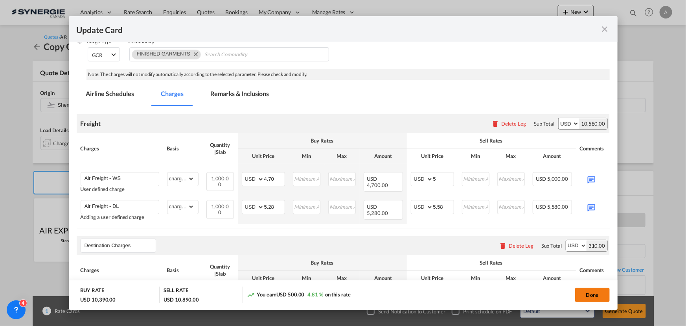
click at [590, 294] on button "Done" at bounding box center [592, 295] width 35 height 14
type input "[DATE]"
type input "4.7"
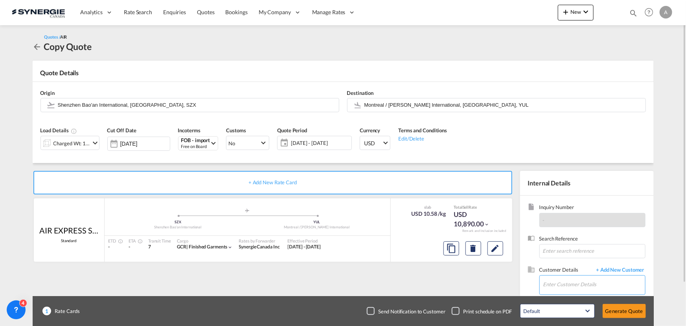
click at [606, 282] on input "Enter Customer Details" at bounding box center [595, 284] width 102 height 18
click at [575, 265] on div "[PERSON_NAME] msutton@ dynamite .ca | Groupe Dynamite" at bounding box center [594, 264] width 102 height 21
type input "Groupe Dynamite, [PERSON_NAME], [EMAIL_ADDRESS][DOMAIN_NAME]"
click at [627, 311] on button "Generate Quote" at bounding box center [624, 311] width 43 height 14
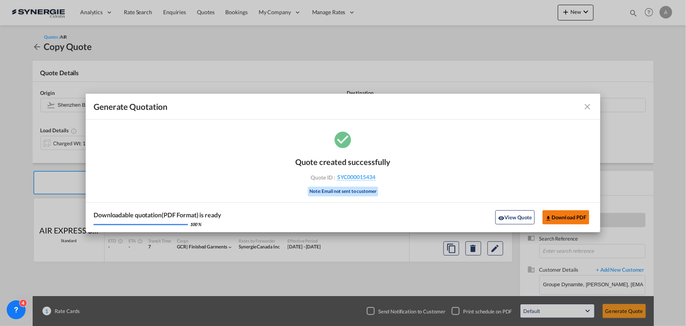
click at [564, 222] on button "Download PDF" at bounding box center [566, 217] width 47 height 14
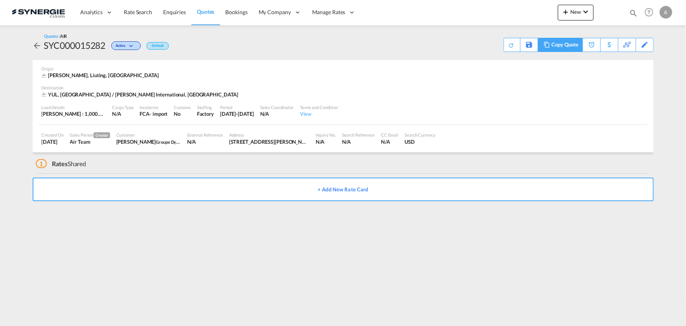
click at [570, 42] on div "Copy Quote" at bounding box center [565, 44] width 27 height 13
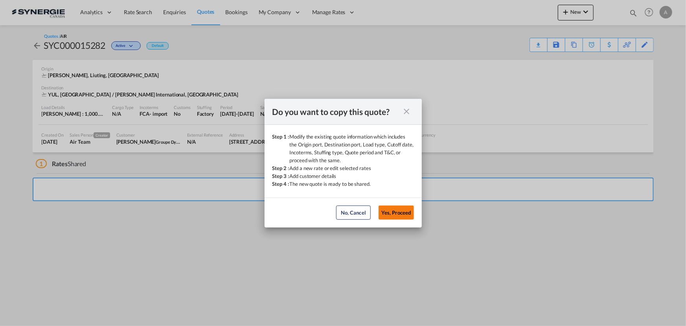
click at [406, 210] on button "Yes, Proceed" at bounding box center [396, 212] width 35 height 14
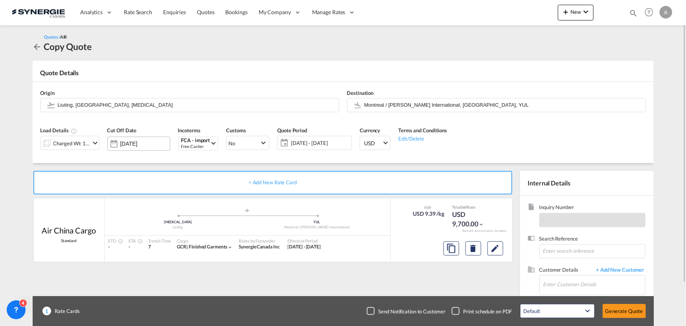
click at [150, 147] on div "[DATE]" at bounding box center [145, 143] width 50 height 7
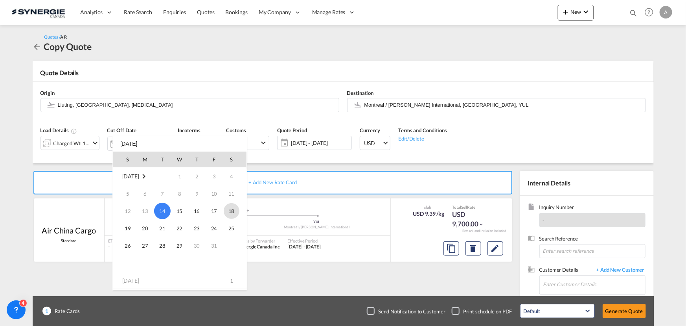
click at [230, 212] on span "18" at bounding box center [232, 211] width 16 height 16
type input "[DATE]"
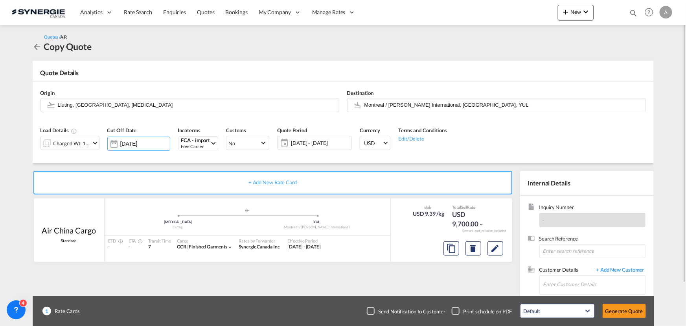
click at [297, 150] on div "Quote Period [DATE] - [DATE] [DATE] - [DATE] October January February March Apr…" at bounding box center [314, 140] width 83 height 37
click at [324, 138] on span "[DATE] - [DATE]" at bounding box center [320, 142] width 63 height 11
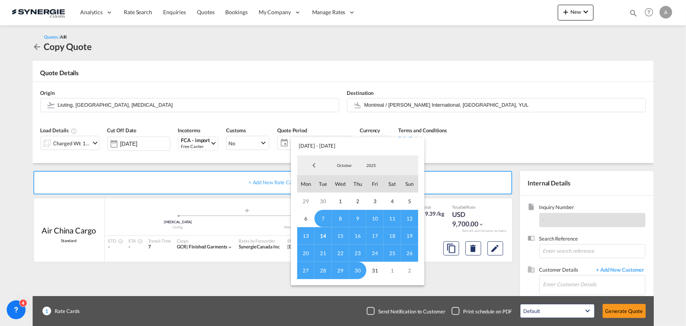
click at [323, 235] on span "14" at bounding box center [323, 235] width 17 height 17
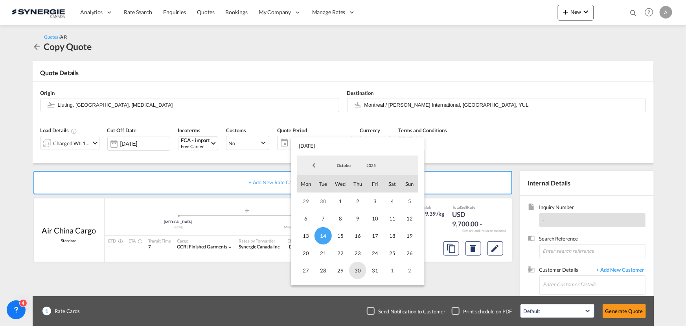
click at [358, 271] on span "30" at bounding box center [357, 270] width 17 height 17
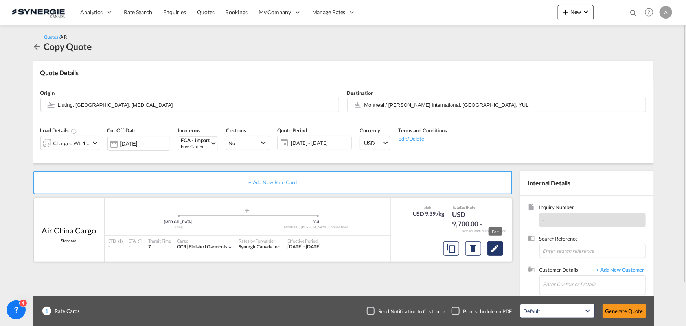
click at [495, 248] on md-icon "Edit" at bounding box center [495, 247] width 9 height 9
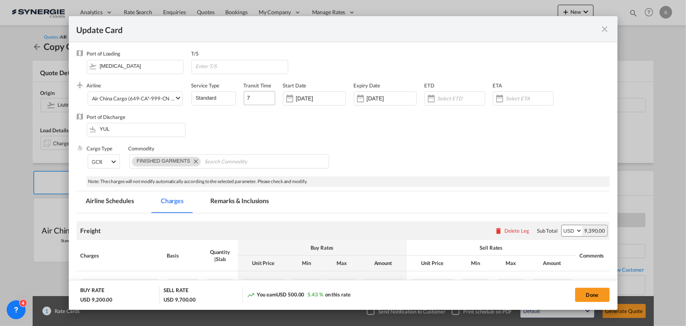
select select "chargeable_weight"
click at [338, 95] on input "[DATE]" at bounding box center [321, 98] width 50 height 6
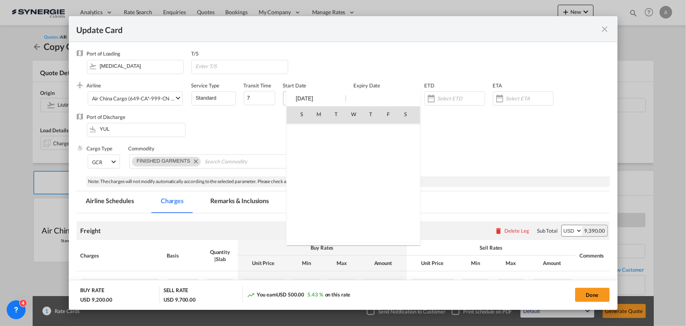
scroll to position [182316, 0]
click at [330, 165] on span "14" at bounding box center [336, 165] width 17 height 17
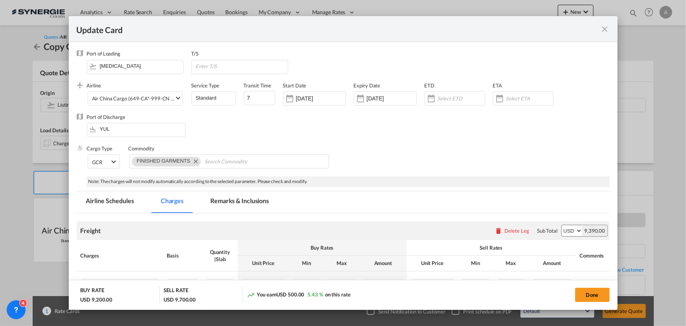
type input "[DATE]"
click at [401, 101] on input "[DATE]" at bounding box center [392, 98] width 50 height 6
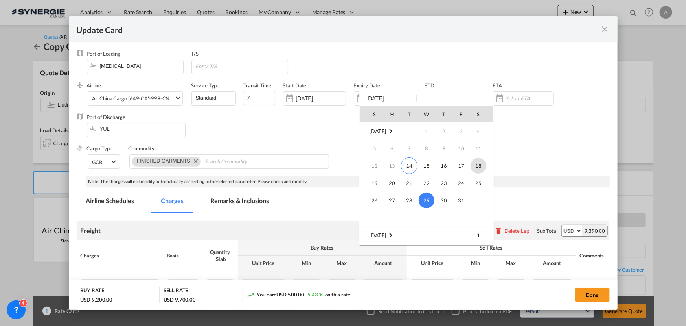
click at [480, 163] on span "18" at bounding box center [479, 166] width 16 height 16
type input "[DATE]"
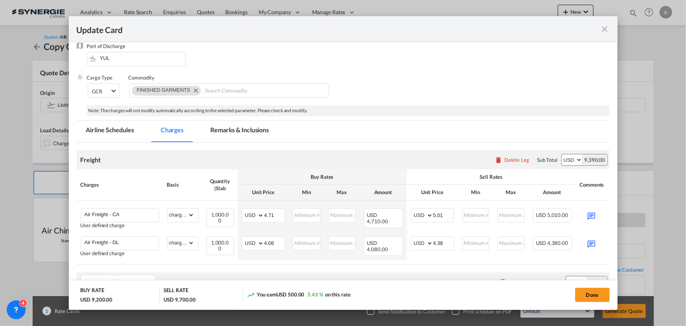
scroll to position [71, 0]
click at [130, 215] on input "Air Freight - CA" at bounding box center [122, 214] width 74 height 12
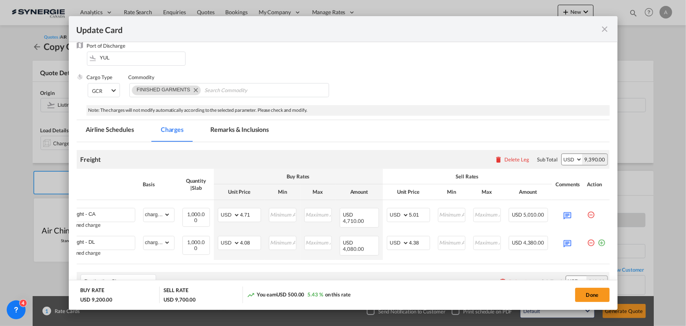
scroll to position [0, 29]
click at [588, 243] on md-icon "icon-minus-circle-outline red-400-fg pt-7" at bounding box center [592, 240] width 8 height 8
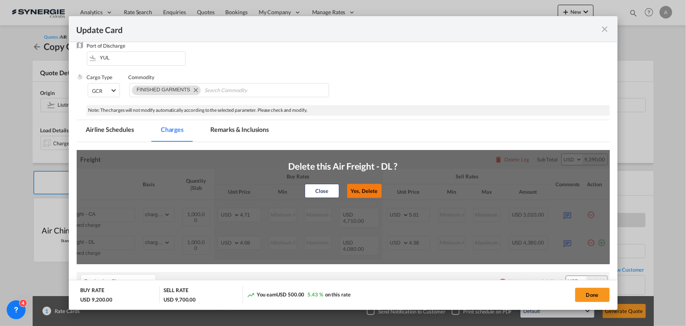
drag, startPoint x: 360, startPoint y: 183, endPoint x: 362, endPoint y: 188, distance: 5.1
click at [361, 187] on div "Close Yes, Delete" at bounding box center [342, 190] width 109 height 19
click at [362, 188] on button "Yes, Delete" at bounding box center [364, 191] width 35 height 14
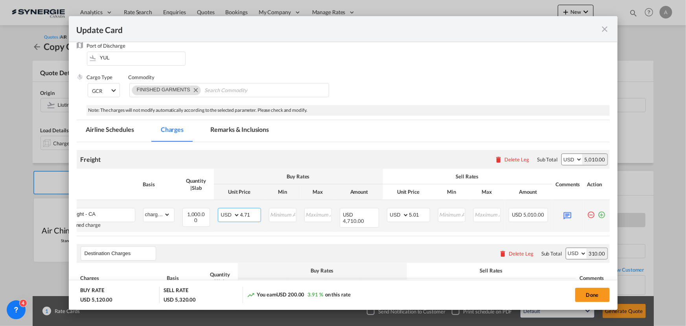
drag, startPoint x: 242, startPoint y: 216, endPoint x: 214, endPoint y: 211, distance: 28.7
click at [218, 211] on md-input-container "AED AFN ALL AMD ANG AOA ARS AUD AWG AZN BAM BBD BDT BGN BHD BIF BMD BND [PERSON…" at bounding box center [239, 215] width 43 height 14
type input "1"
type input "5.60"
drag, startPoint x: 413, startPoint y: 215, endPoint x: 394, endPoint y: 213, distance: 18.9
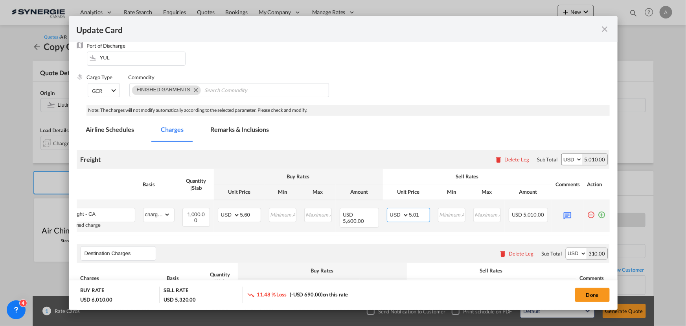
click at [394, 213] on md-input-container "AED AFN ALL AMD ANG AOA ARS AUD AWG AZN BAM BBD BDT BGN BHD BIF BMD BND [PERSON…" at bounding box center [408, 215] width 43 height 14
type input "5.90"
click at [564, 214] on md-icon "Update CardPort of ..." at bounding box center [568, 215] width 14 height 14
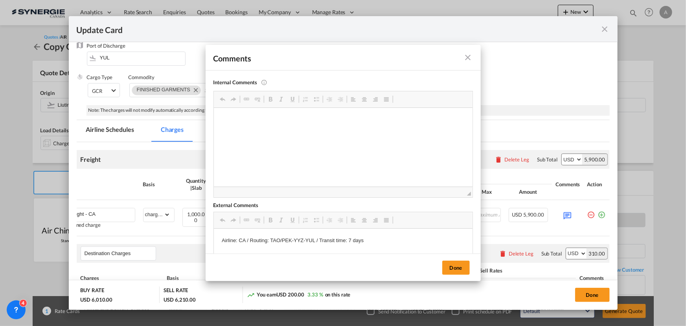
scroll to position [0, 0]
click at [245, 240] on p "Airline: CA / Routing: TAO/PEK-YYZ-YUL / Transit time: 7 days" at bounding box center [342, 240] width 243 height 8
click at [460, 264] on button "Done" at bounding box center [457, 267] width 28 height 14
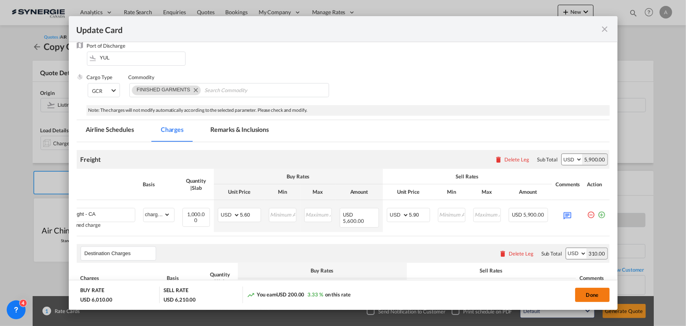
click at [596, 295] on button "Done" at bounding box center [592, 295] width 35 height 14
type input "[DATE]"
type input "5.6"
type input "5.9"
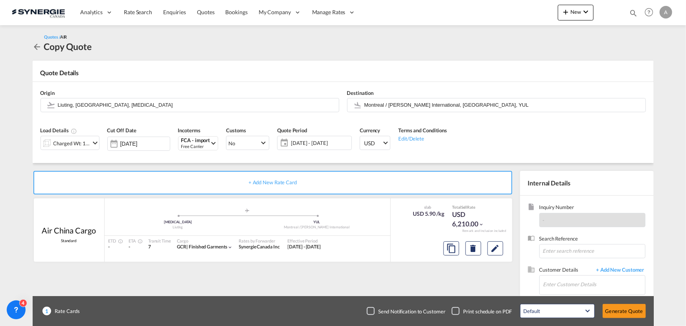
click at [636, 311] on button "Generate Quote" at bounding box center [624, 311] width 43 height 14
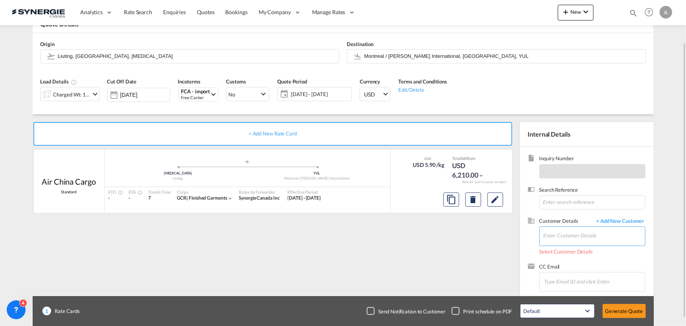
click at [582, 237] on input "Enter Customer Details" at bounding box center [595, 236] width 102 height 18
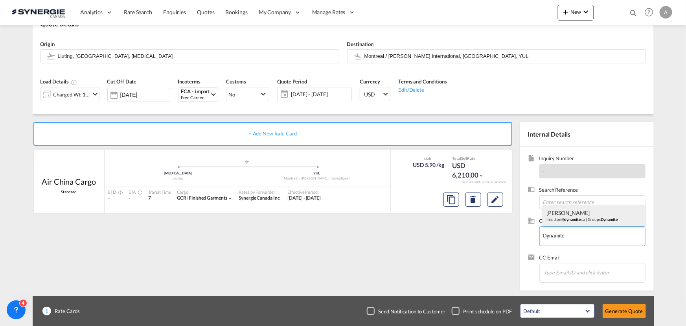
click at [585, 211] on div "[PERSON_NAME] msutton@ dynamite .ca | Groupe Dynamite" at bounding box center [594, 215] width 102 height 21
type input "Groupe Dynamite, [PERSON_NAME], [EMAIL_ADDRESS][DOMAIN_NAME]"
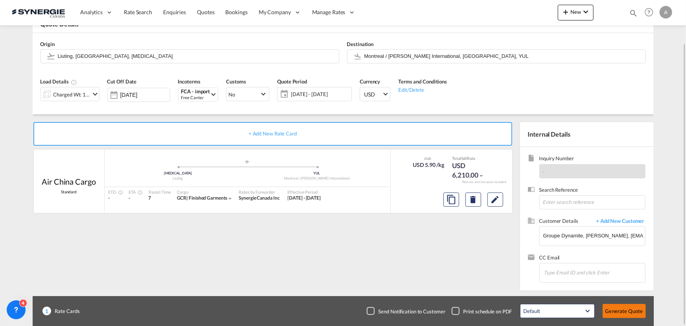
click at [633, 314] on button "Generate Quote" at bounding box center [624, 311] width 43 height 14
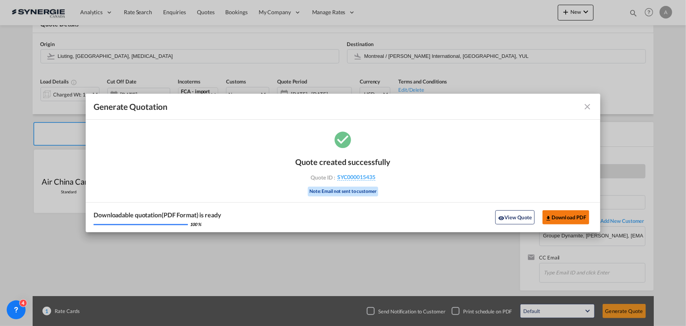
click at [576, 214] on button "Download PDF" at bounding box center [566, 217] width 47 height 14
